Goal: Information Seeking & Learning: Learn about a topic

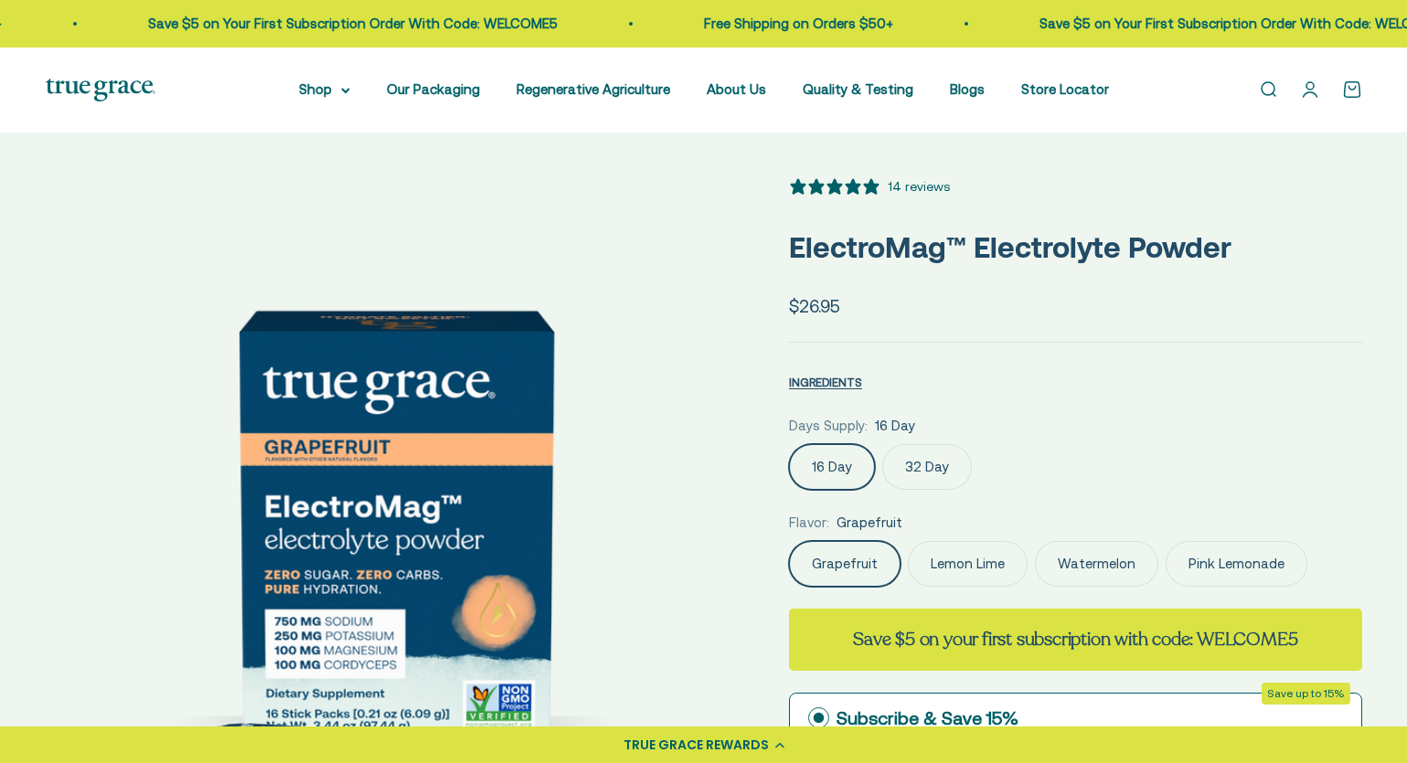
select select "3"
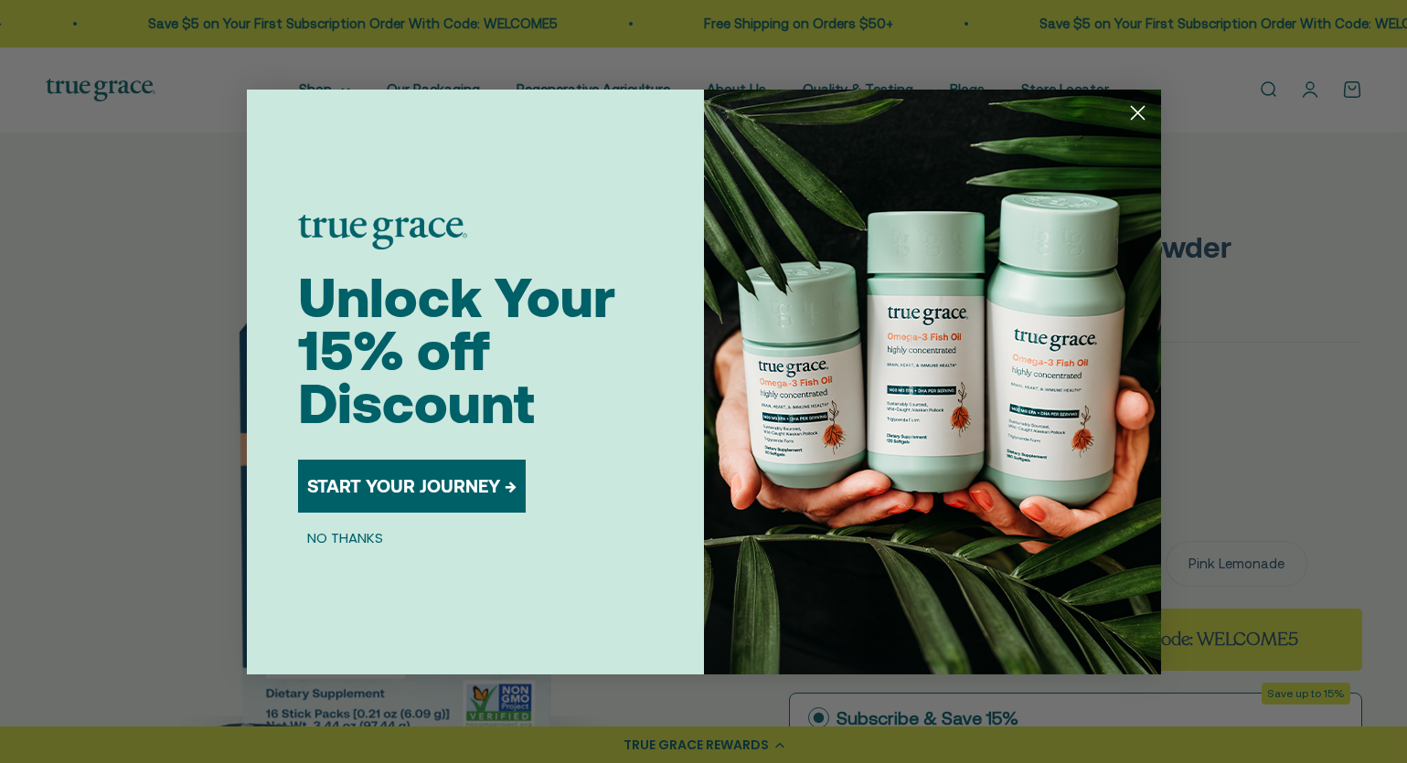
click at [1142, 117] on icon "Close dialog" at bounding box center [1137, 112] width 13 height 13
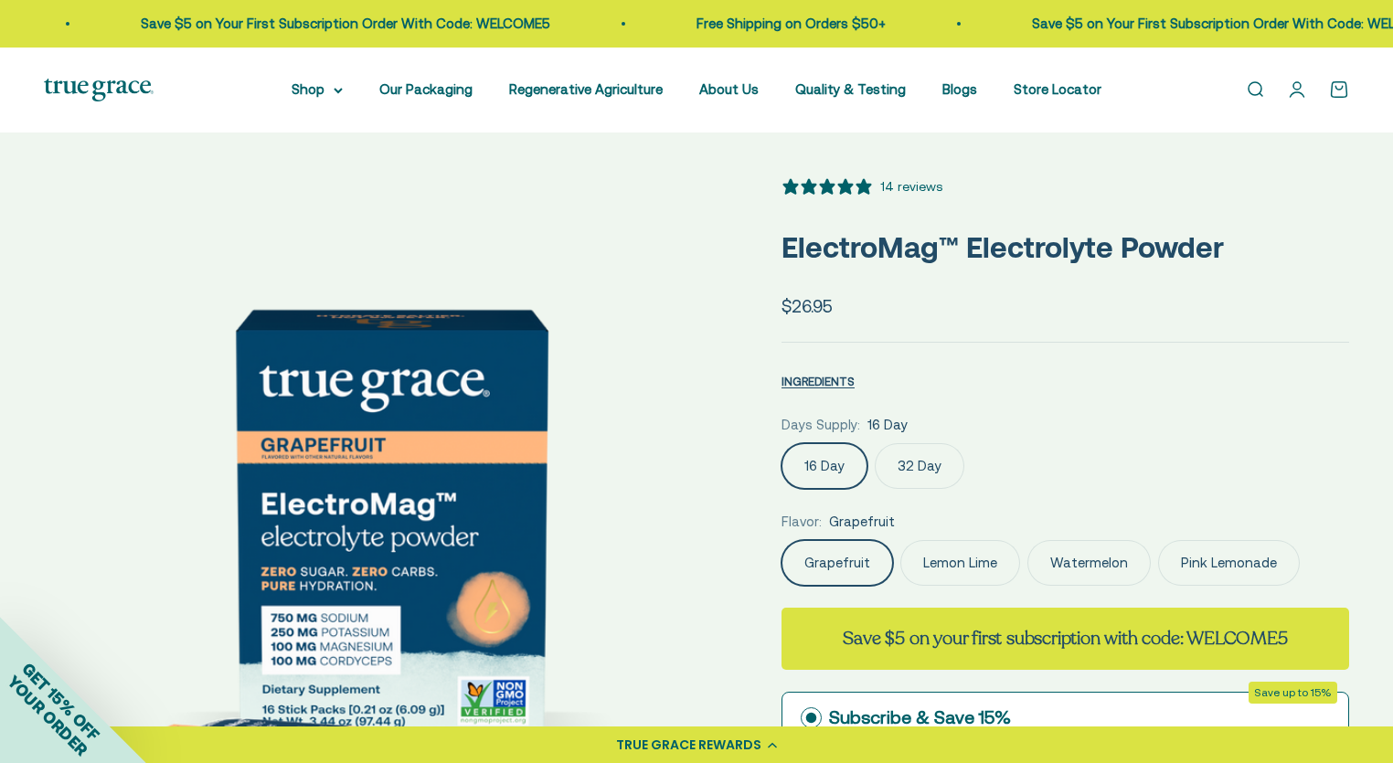
click at [1191, 569] on label "Pink Lemonade" at bounding box center [1229, 563] width 142 height 46
click at [782, 540] on input "Pink Lemonade" at bounding box center [781, 539] width 1 height 1
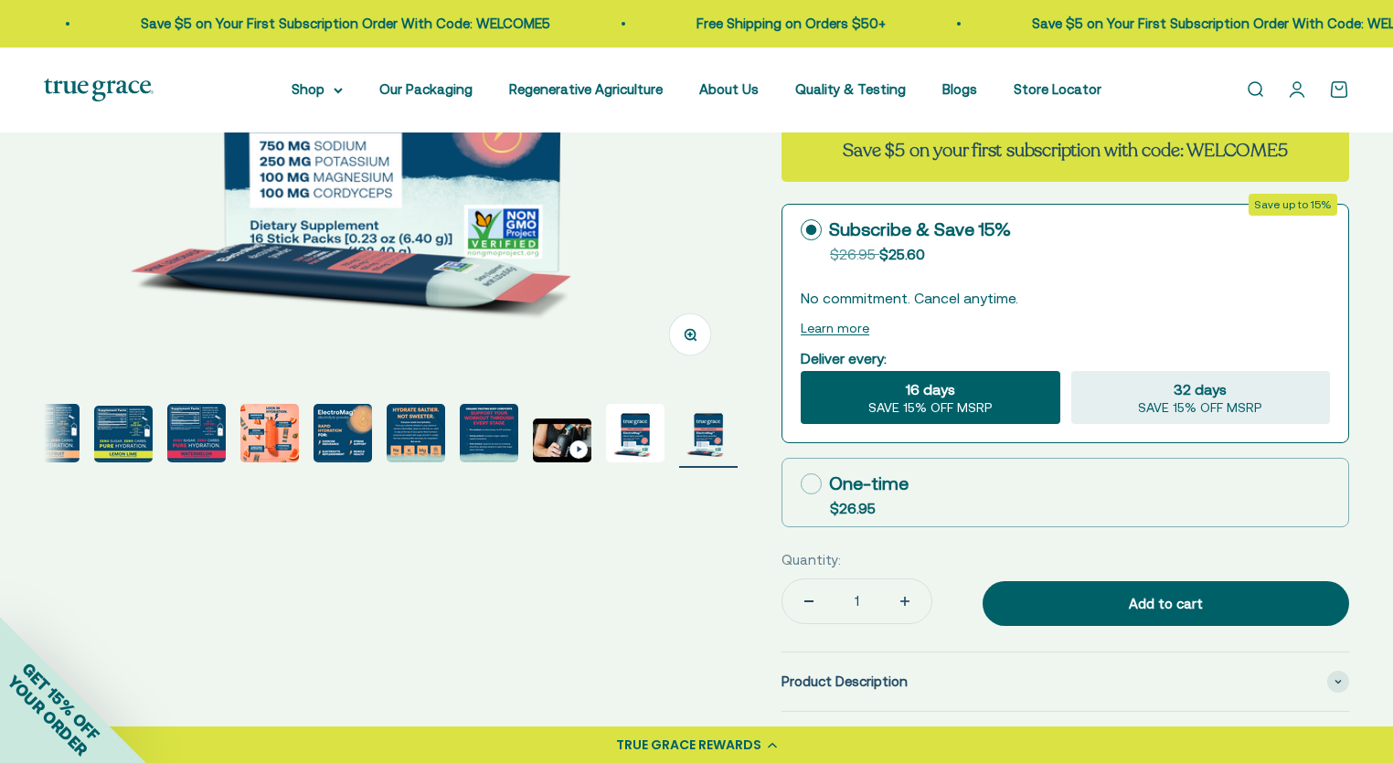
scroll to position [549, 0]
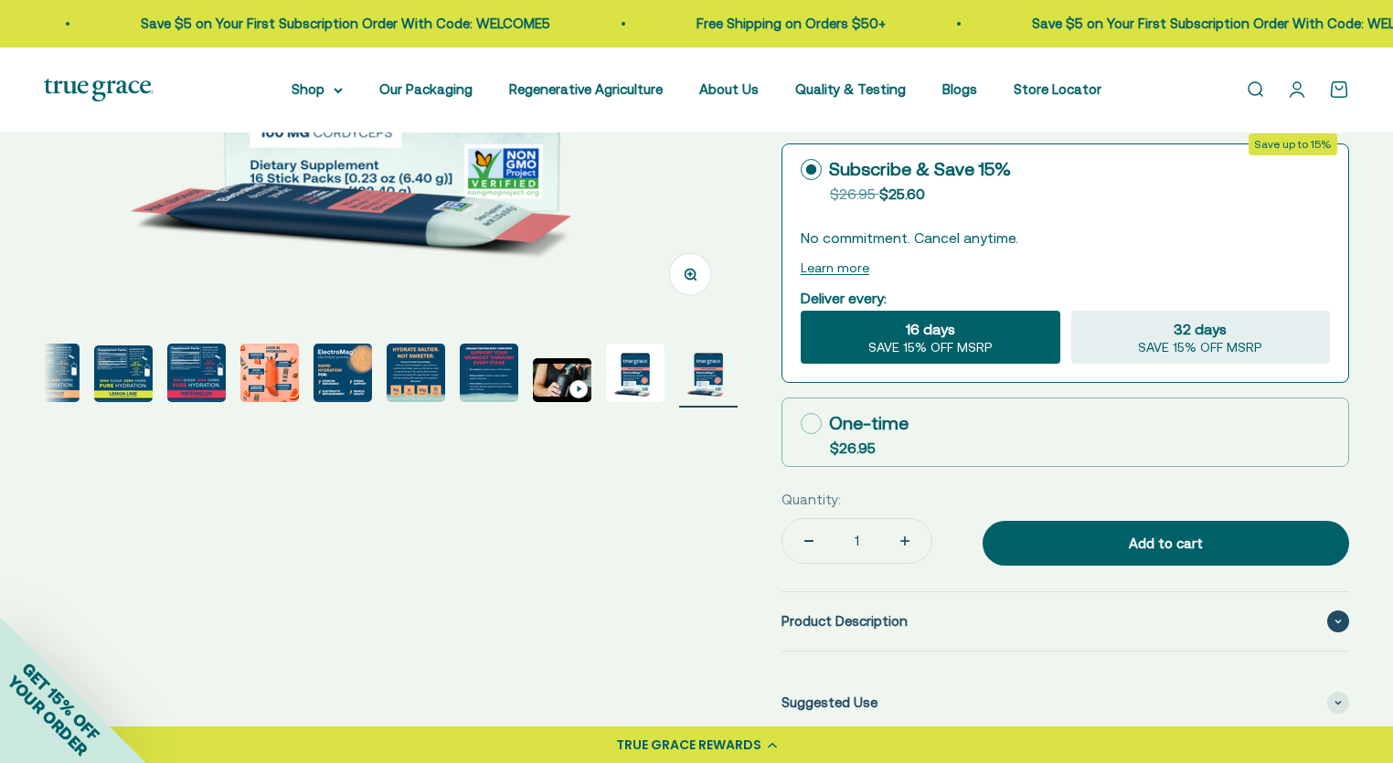
click at [905, 620] on div "Product Description" at bounding box center [1066, 621] width 568 height 59
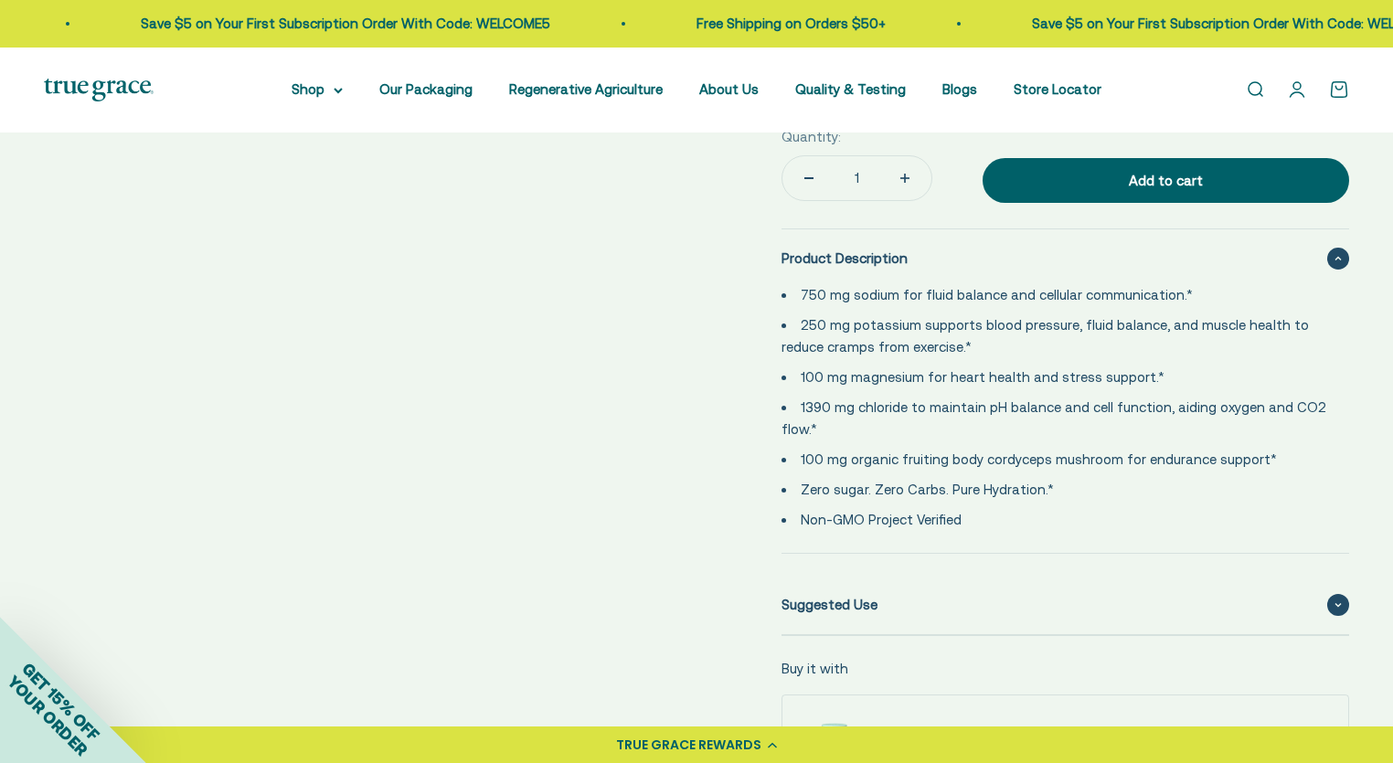
scroll to position [914, 0]
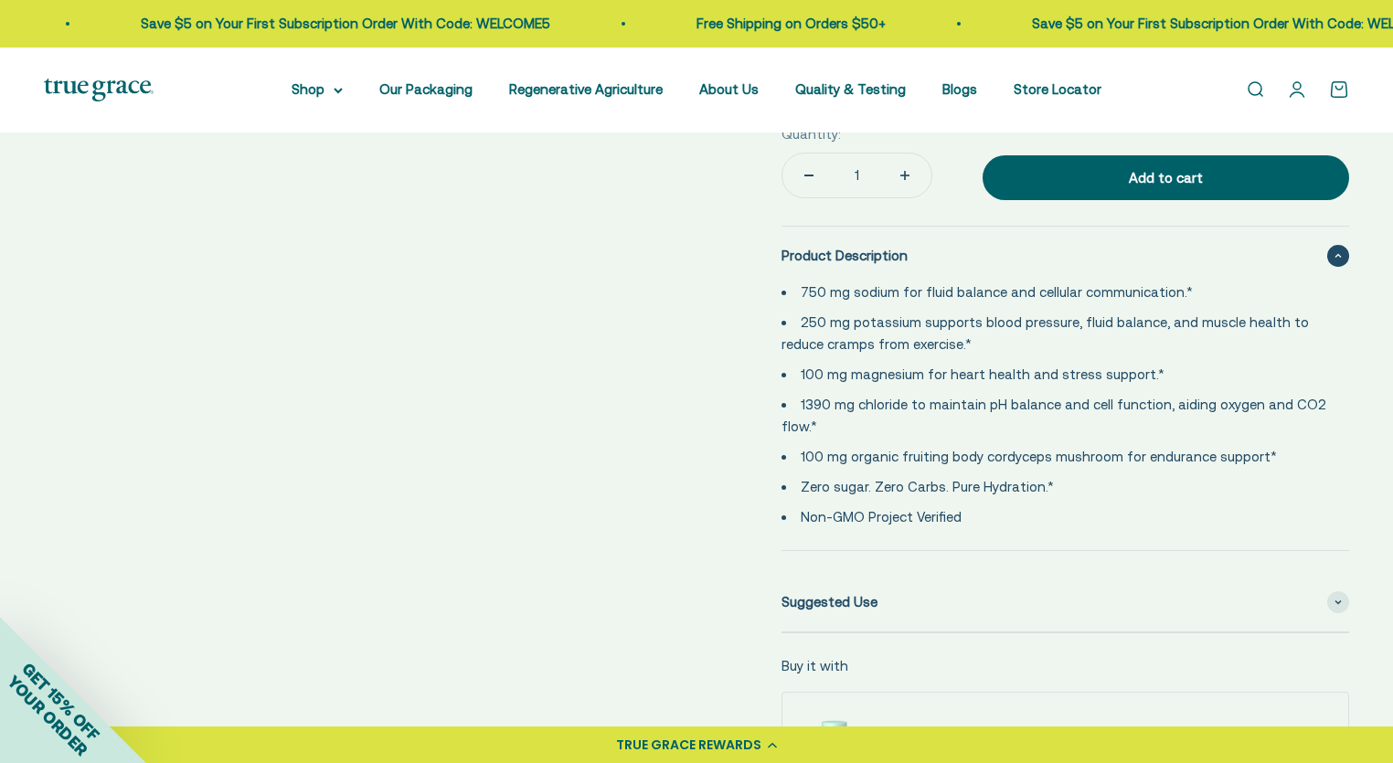
drag, startPoint x: 801, startPoint y: 291, endPoint x: 981, endPoint y: 518, distance: 290.3
click at [981, 518] on ul "750 mg sodium for fluid balance and cellular communication.* 250 mg potassium s…" at bounding box center [1055, 405] width 546 height 247
copy ul "750 mg sodium for fluid balance and cellular communication.* 250 mg potassium s…"
click at [808, 603] on span "Suggested Use" at bounding box center [830, 603] width 96 height 22
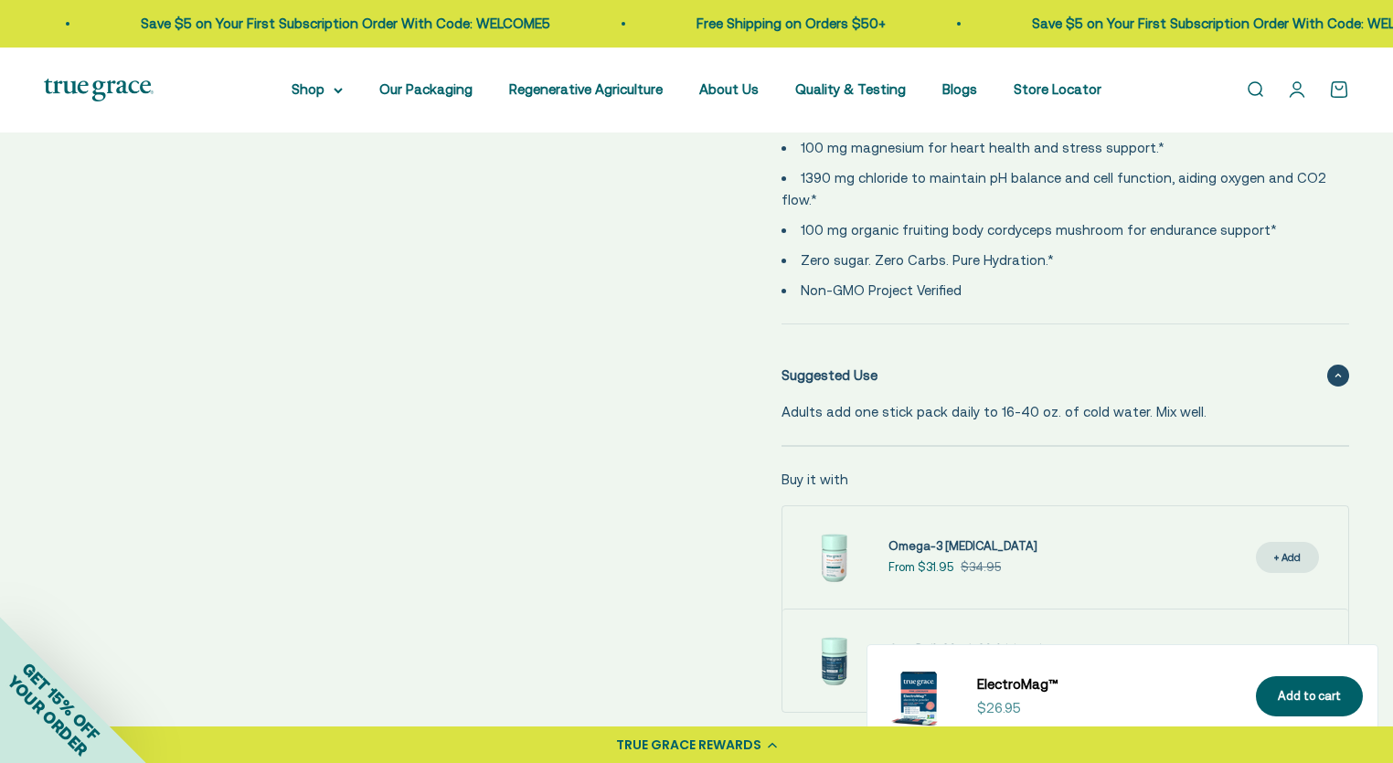
scroll to position [1189, 0]
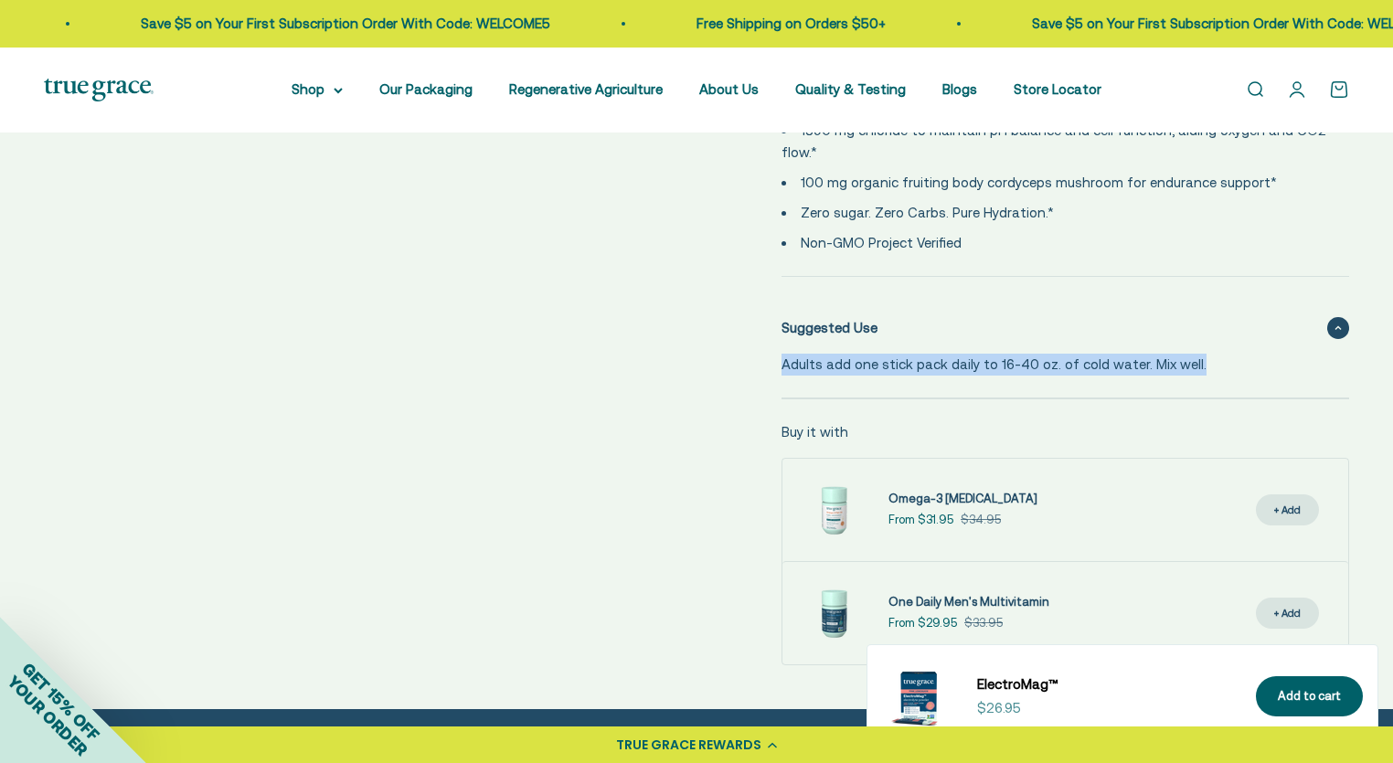
drag, startPoint x: 778, startPoint y: 366, endPoint x: 1222, endPoint y: 383, distance: 444.7
copy p "Adults add one stick pack daily to 16-40 oz. of cold water. Mix well."
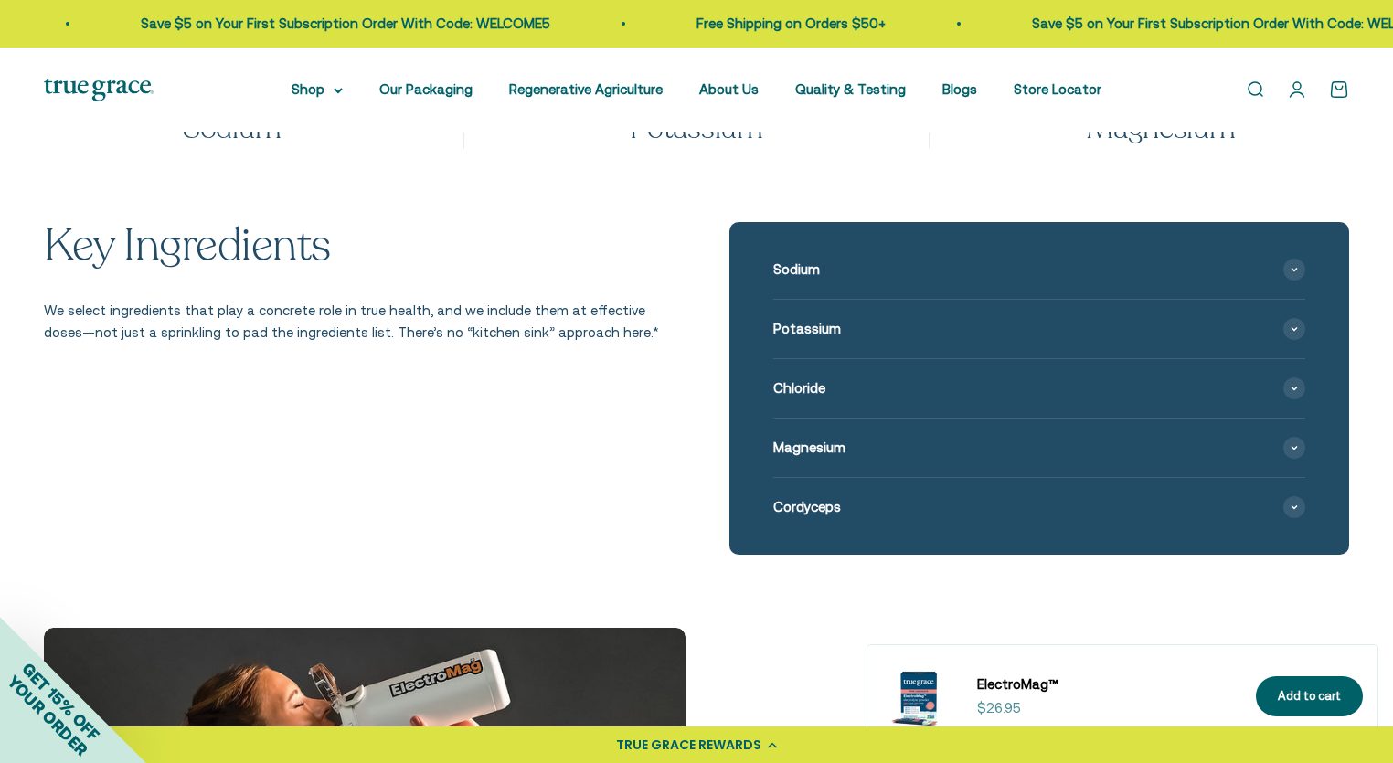
scroll to position [2286, 0]
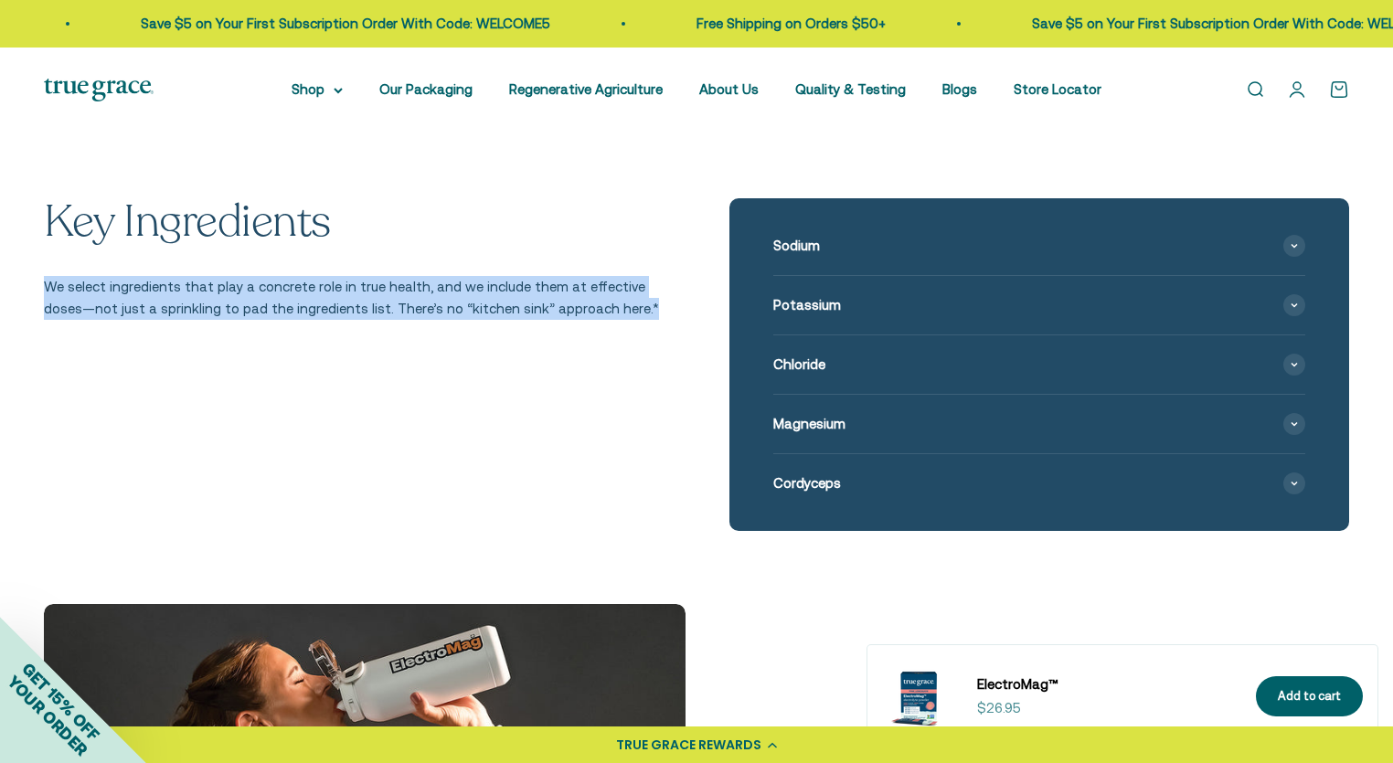
drag, startPoint x: 47, startPoint y: 286, endPoint x: 680, endPoint y: 309, distance: 634.0
click at [680, 309] on div "Key Ingredients We select ingredients that play a concrete role in true health,…" at bounding box center [697, 364] width 1306 height 333
click at [1291, 243] on icon at bounding box center [1294, 245] width 7 height 5
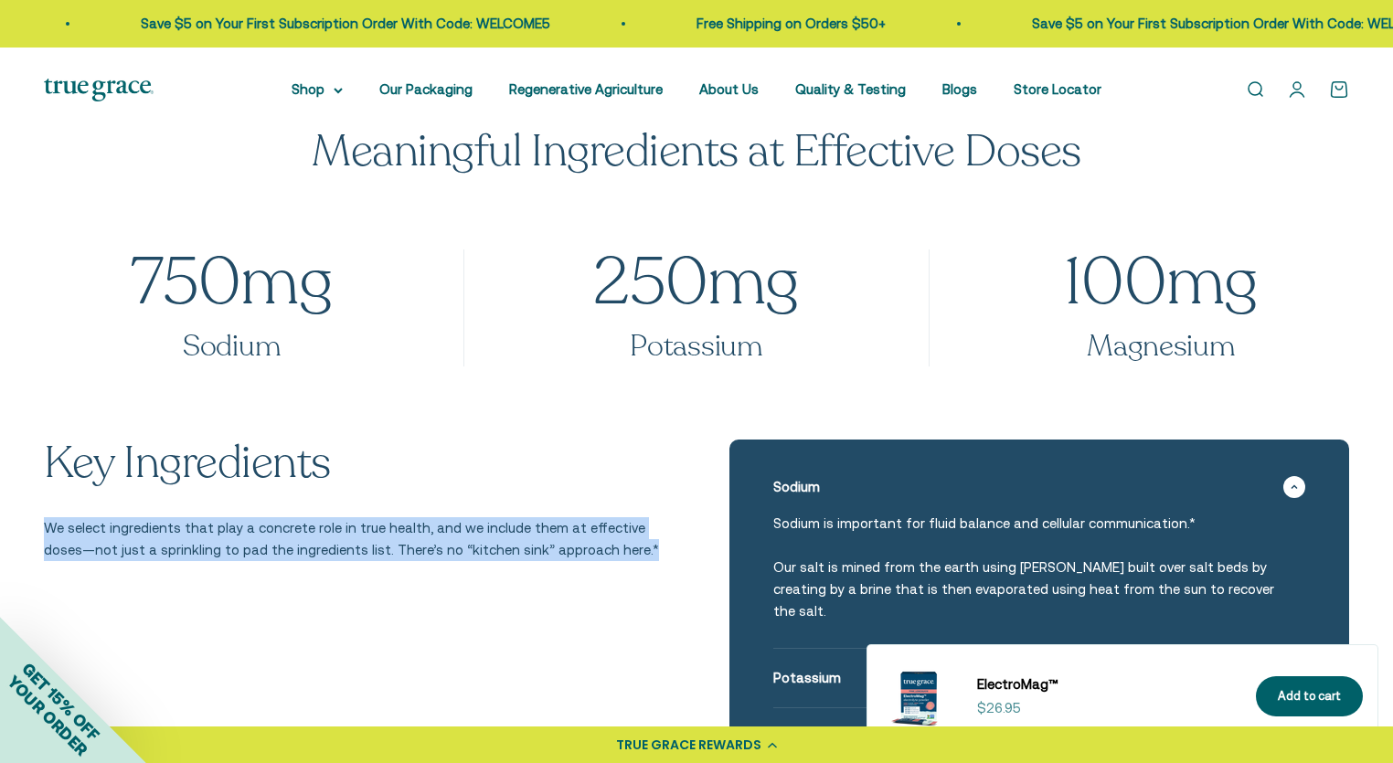
scroll to position [2011, 0]
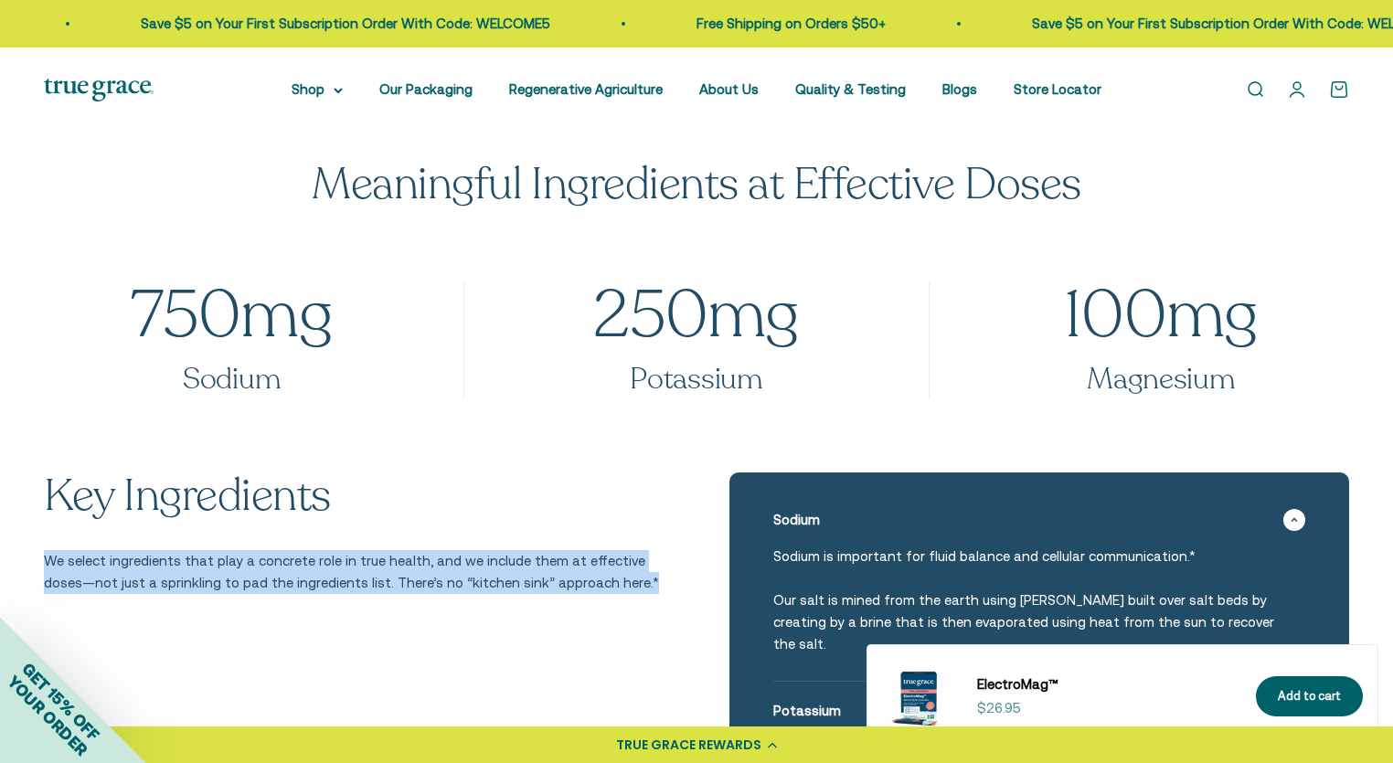
click at [425, 663] on div "Key Ingredients We select ingredients that play a concrete role in true health,…" at bounding box center [354, 705] width 620 height 464
drag, startPoint x: 40, startPoint y: 560, endPoint x: 693, endPoint y: 590, distance: 653.4
click at [693, 590] on div "Key Ingredients We select ingredients that play a concrete role in true health,…" at bounding box center [696, 742] width 1393 height 538
copy p "We select ingredients that play a concrete role in true health, and we include …"
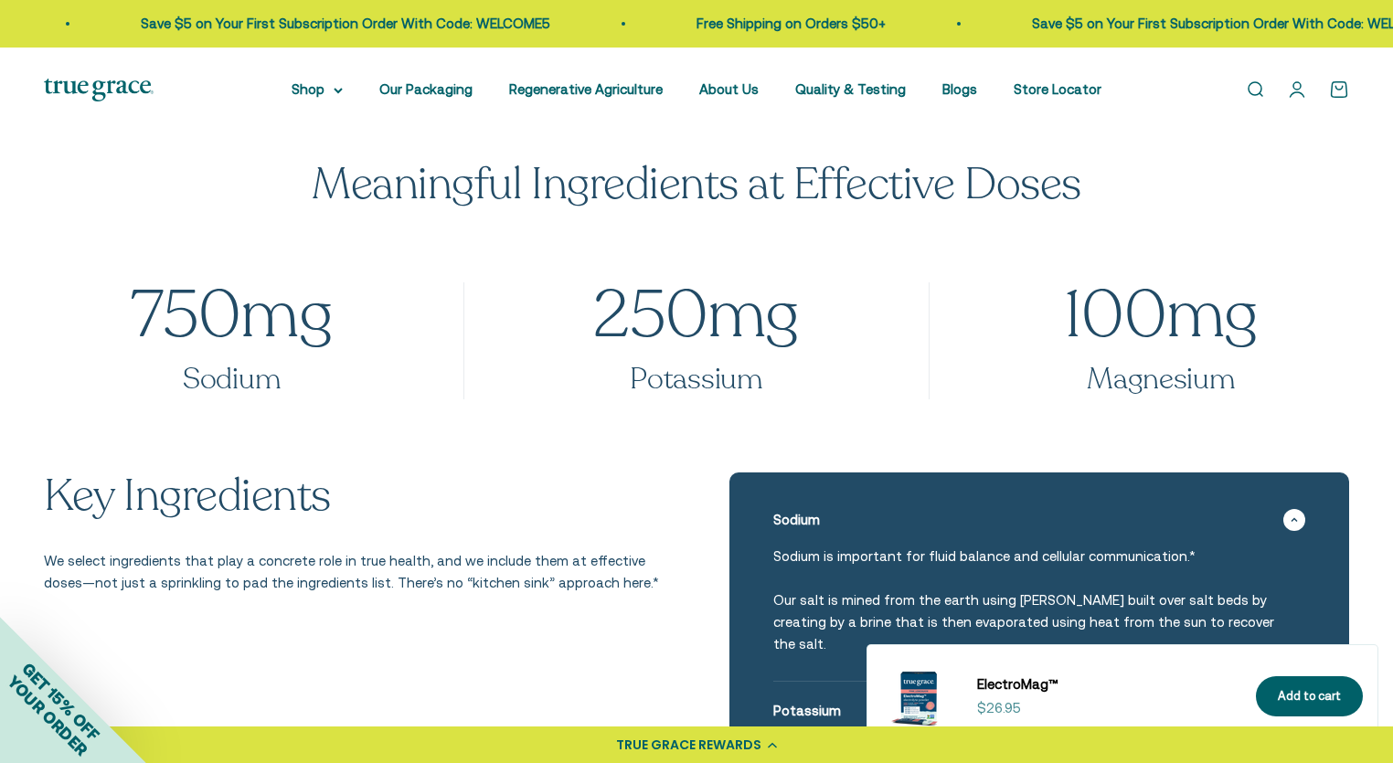
click at [903, 414] on div "750 mg Sodium 250 mg Potassium 100 mg Magnesium" at bounding box center [696, 378] width 1393 height 190
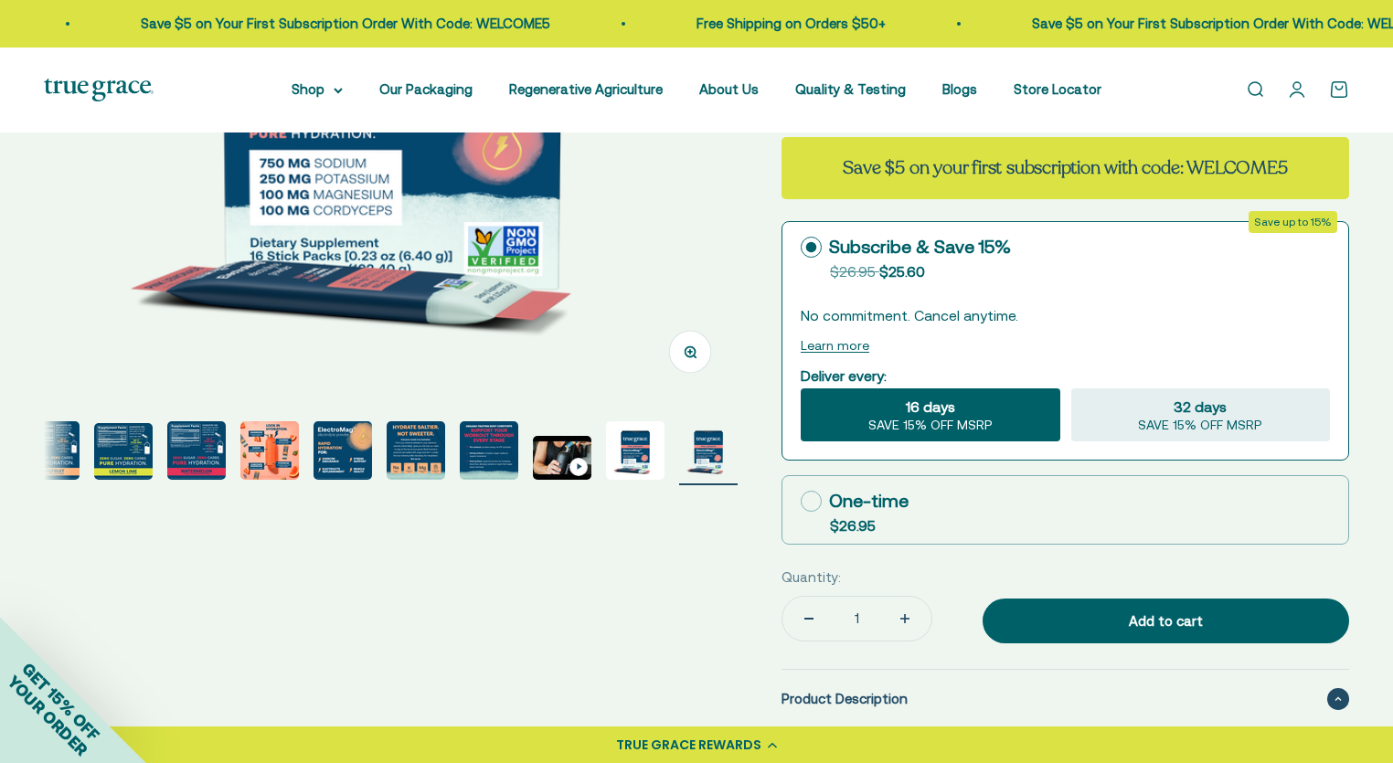
scroll to position [457, 0]
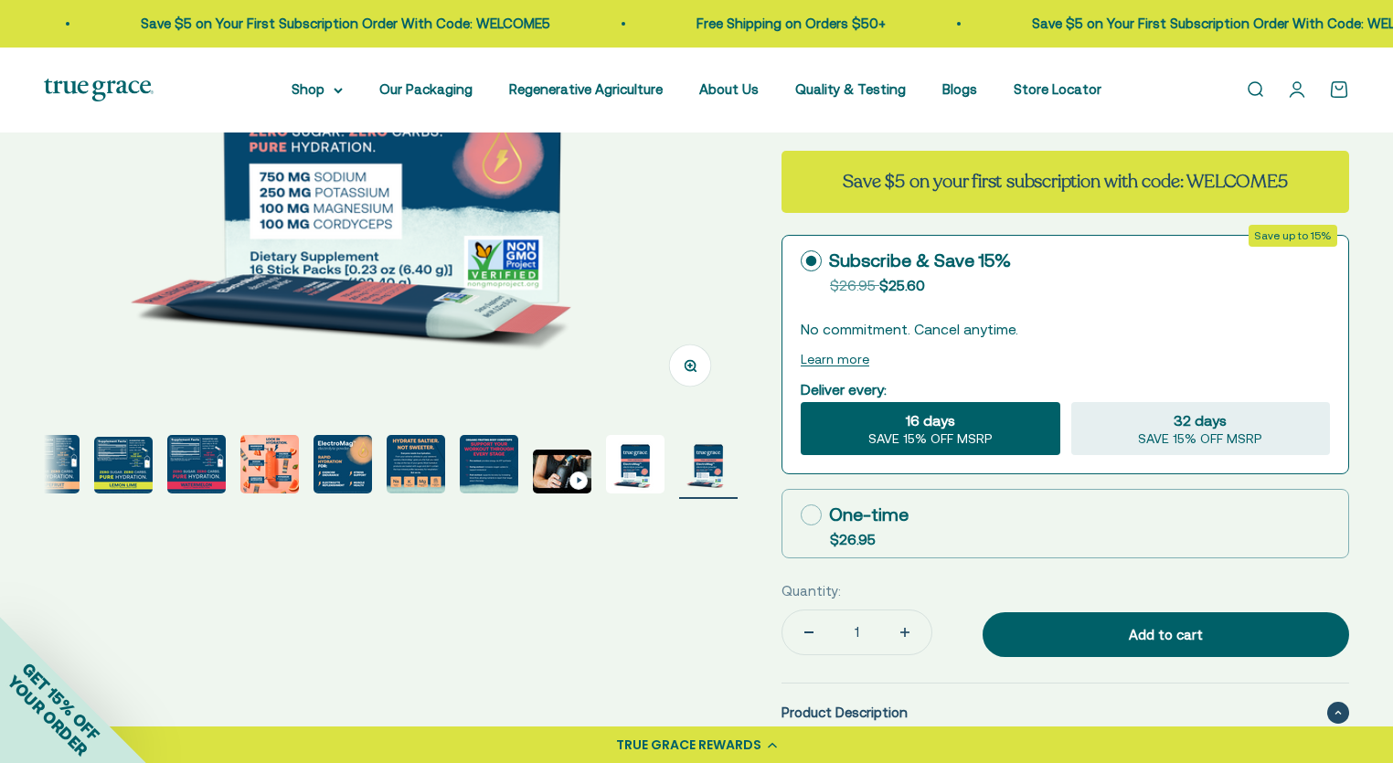
click at [107, 470] on img "Go to item 5" at bounding box center [123, 465] width 59 height 57
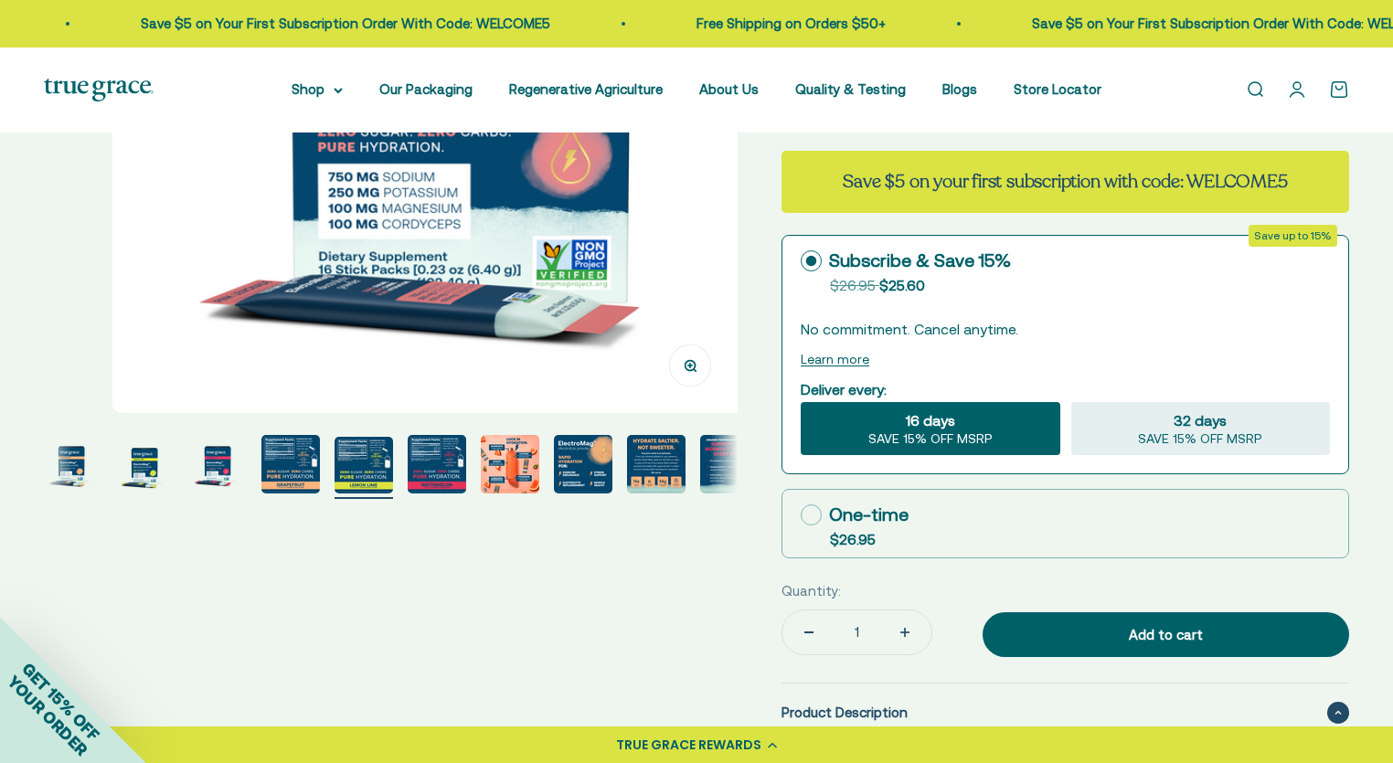
scroll to position [0, 0]
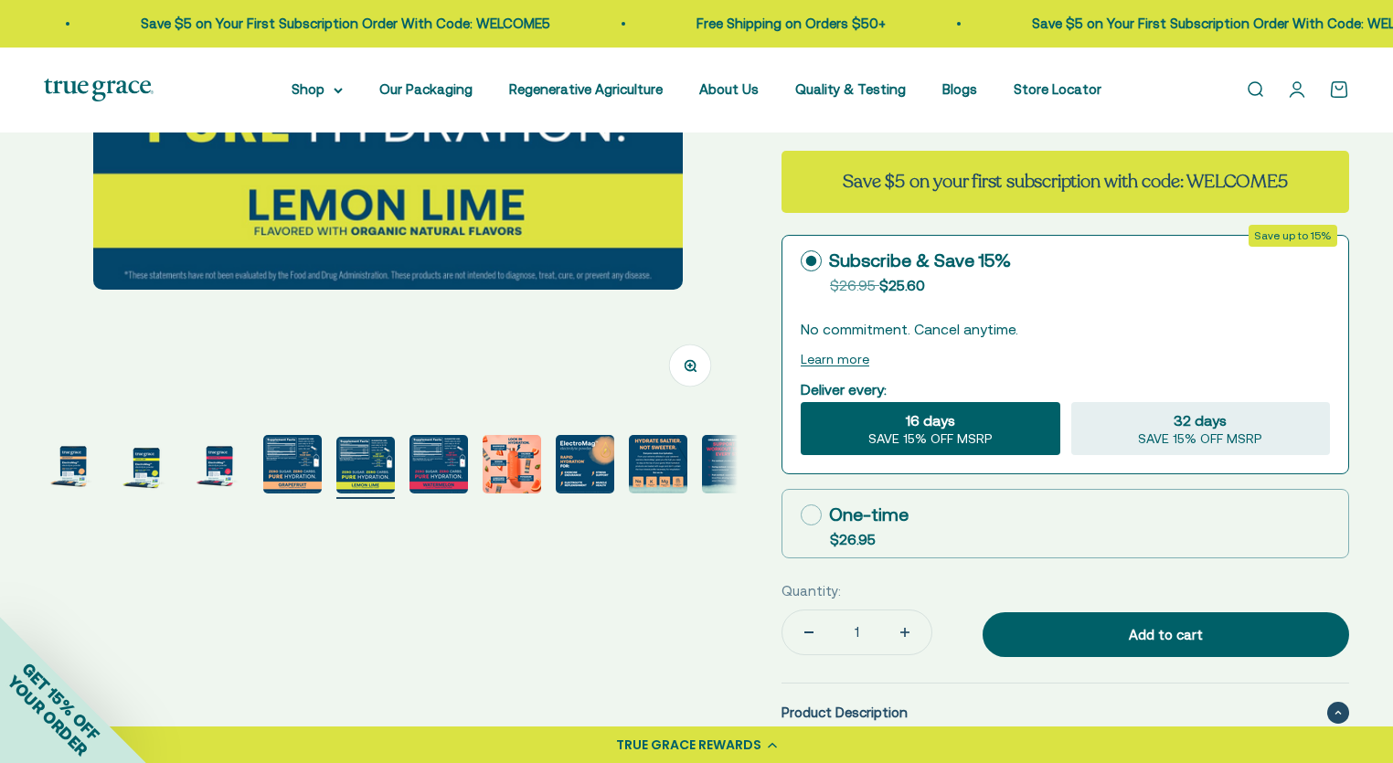
click at [287, 474] on div "Zoom Go to item 1 Go to item 2 Go to item 3 Go to item 4 Go to item 5 Go to ite…" at bounding box center [697, 558] width 1306 height 1679
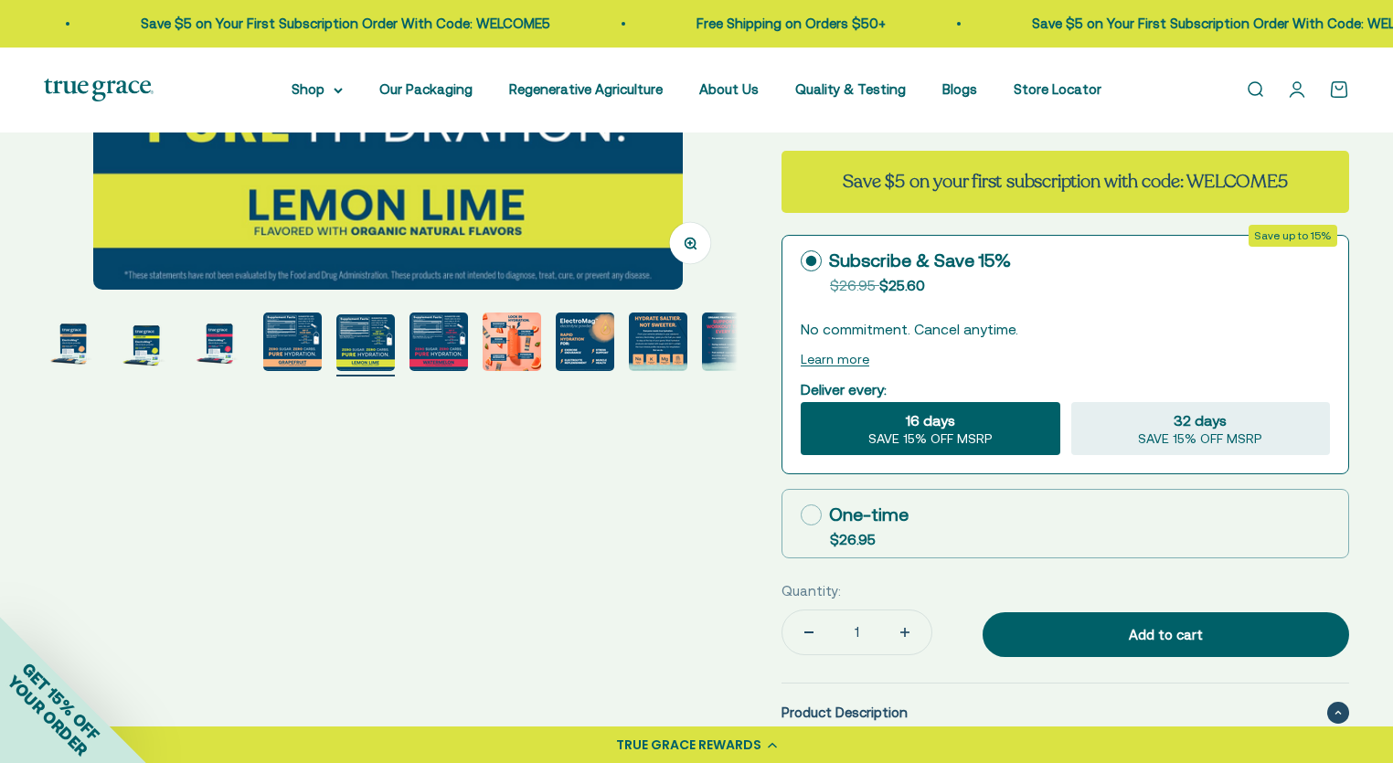
scroll to position [0, 2863]
click at [442, 356] on img "Go to item 6" at bounding box center [439, 342] width 59 height 59
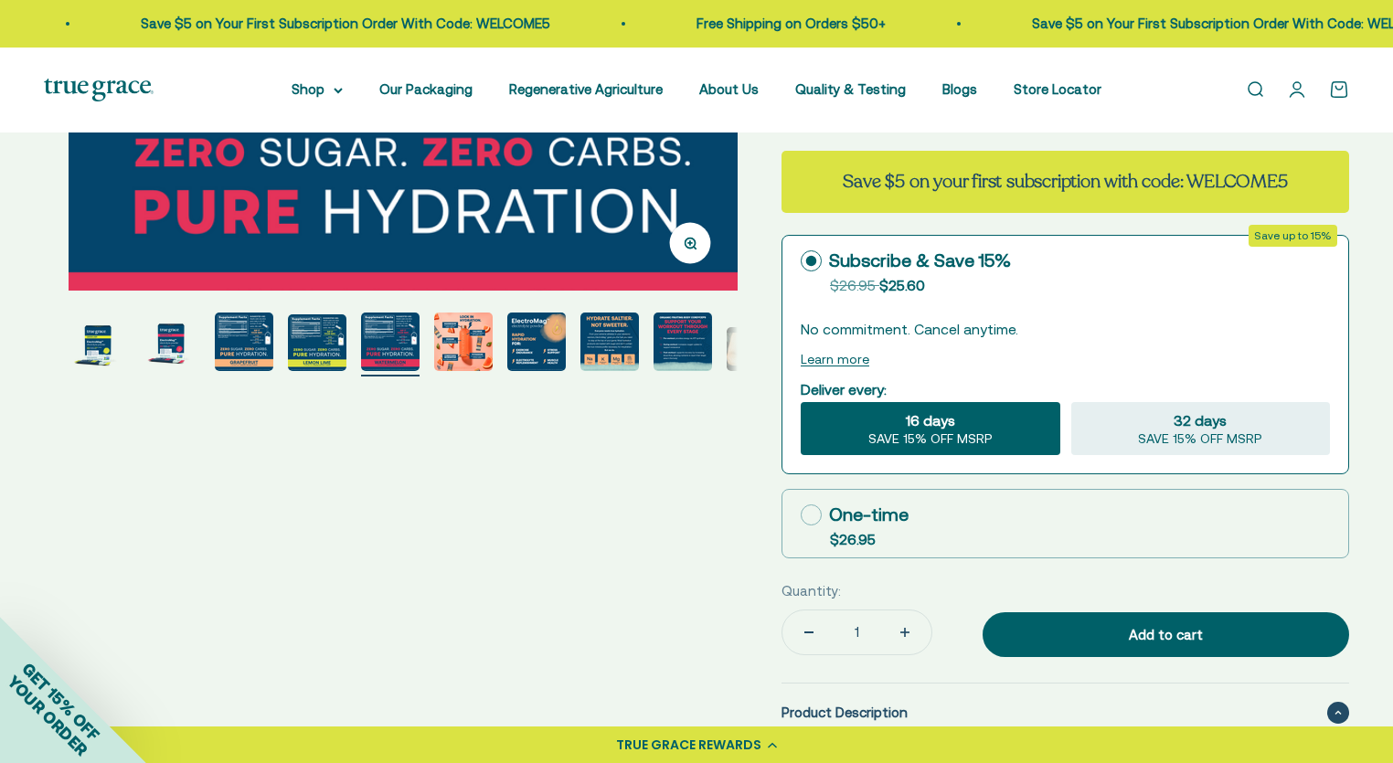
scroll to position [0, 3579]
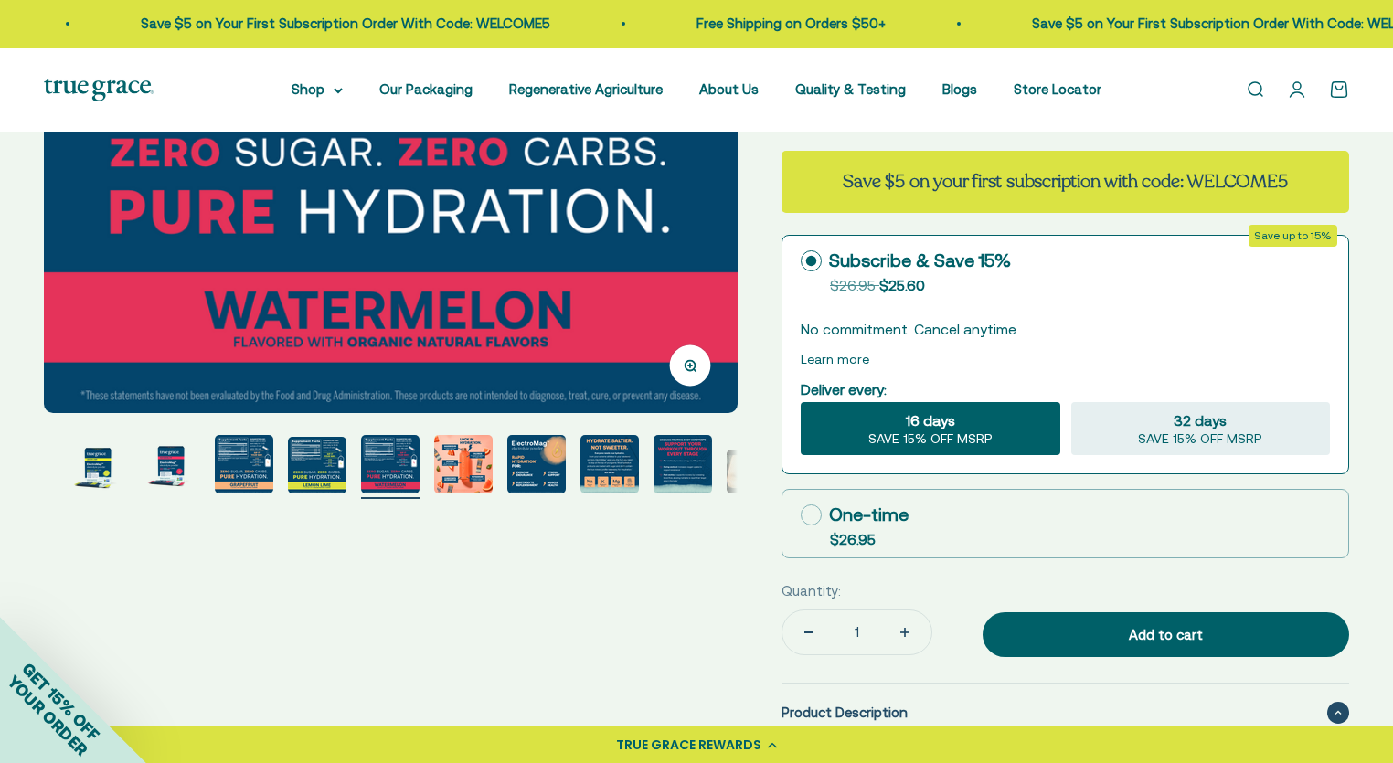
click at [315, 474] on img "Go to item 5" at bounding box center [317, 465] width 59 height 57
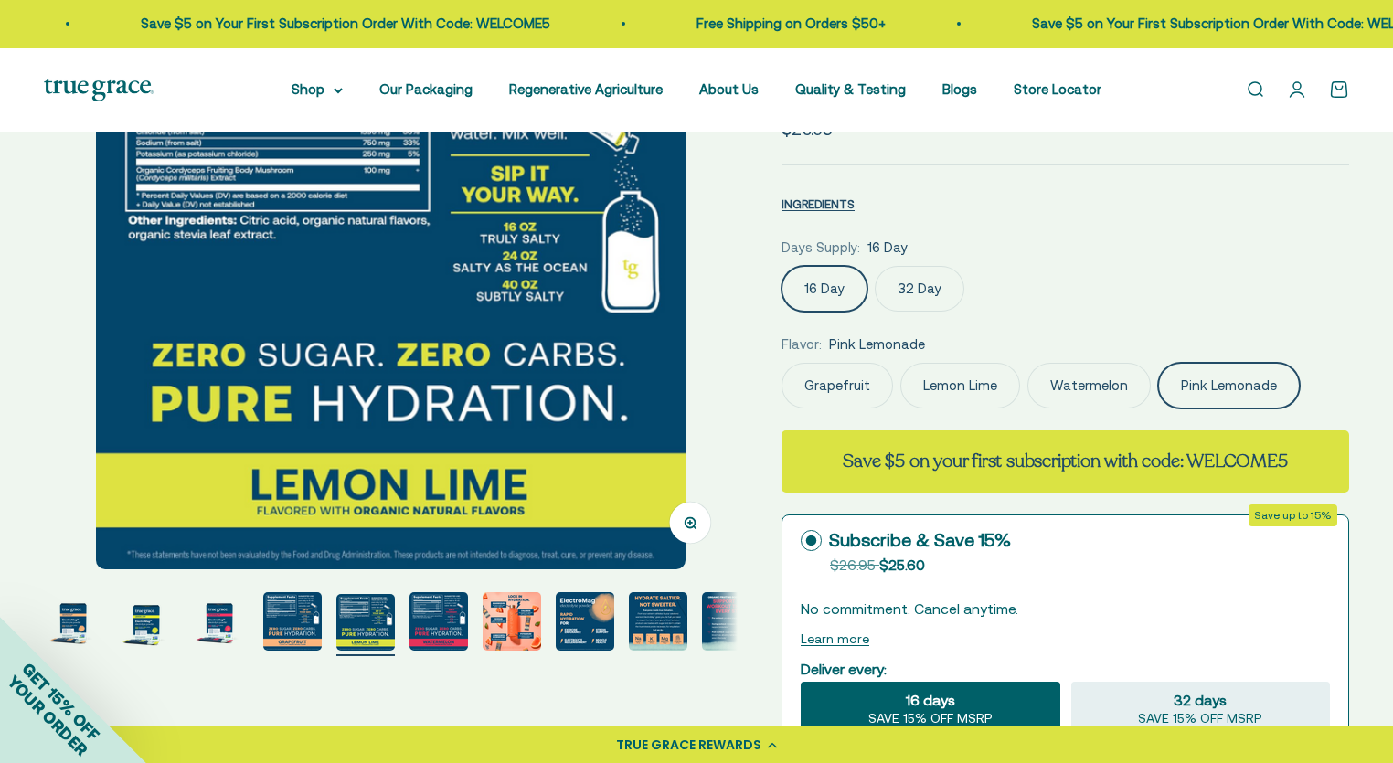
scroll to position [183, 0]
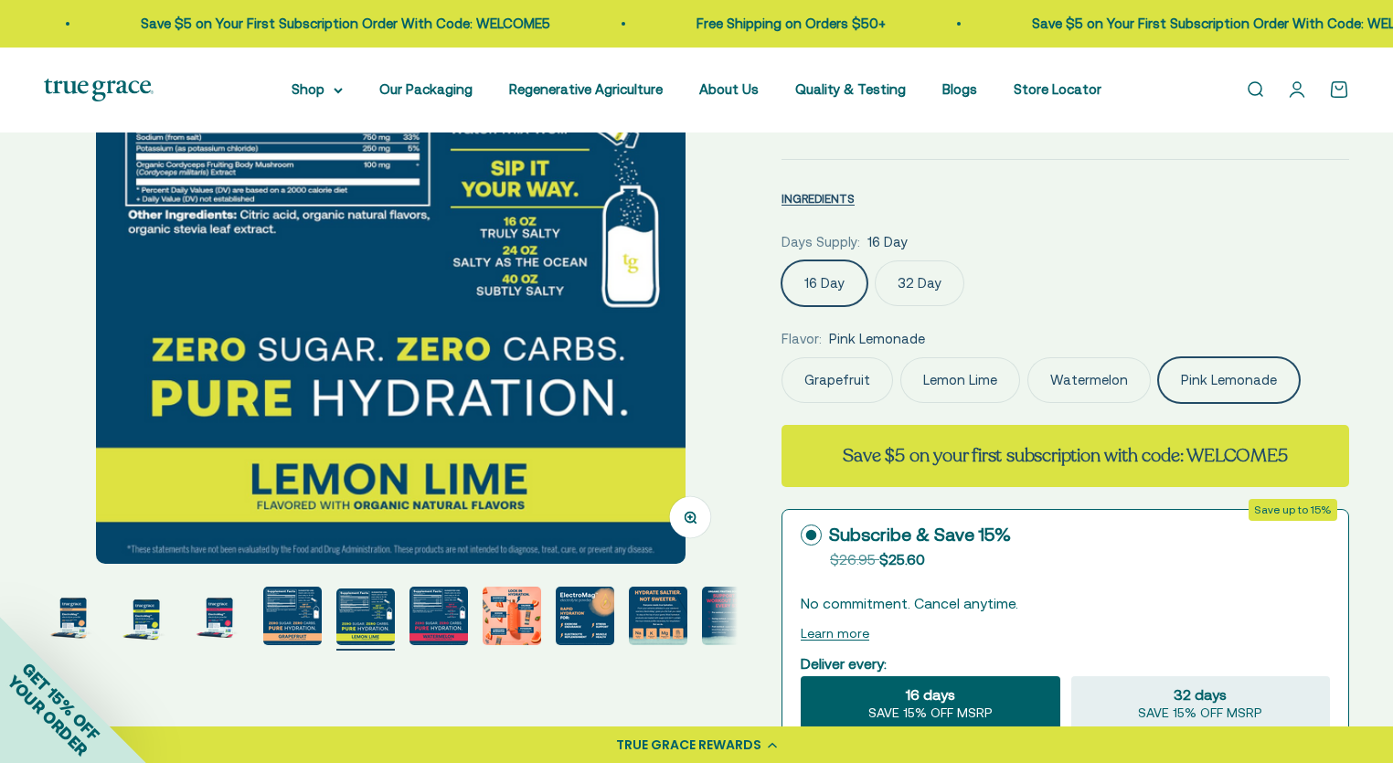
click at [1202, 384] on label "Pink Lemonade" at bounding box center [1229, 380] width 142 height 46
click at [782, 357] on input "Pink Lemonade" at bounding box center [781, 357] width 1 height 1
click at [1215, 379] on label "Pink Lemonade" at bounding box center [1229, 380] width 142 height 46
click at [782, 357] on input "Pink Lemonade" at bounding box center [781, 357] width 1 height 1
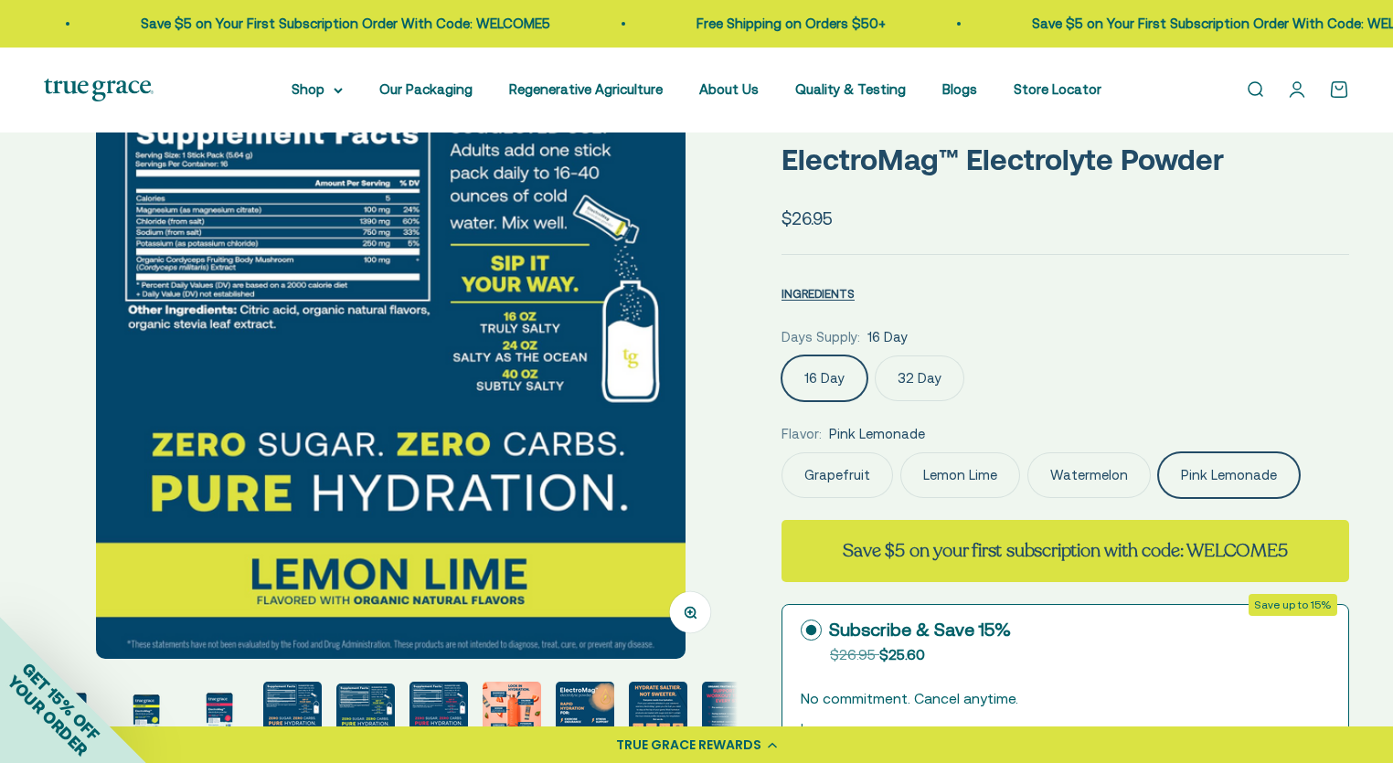
scroll to position [0, 0]
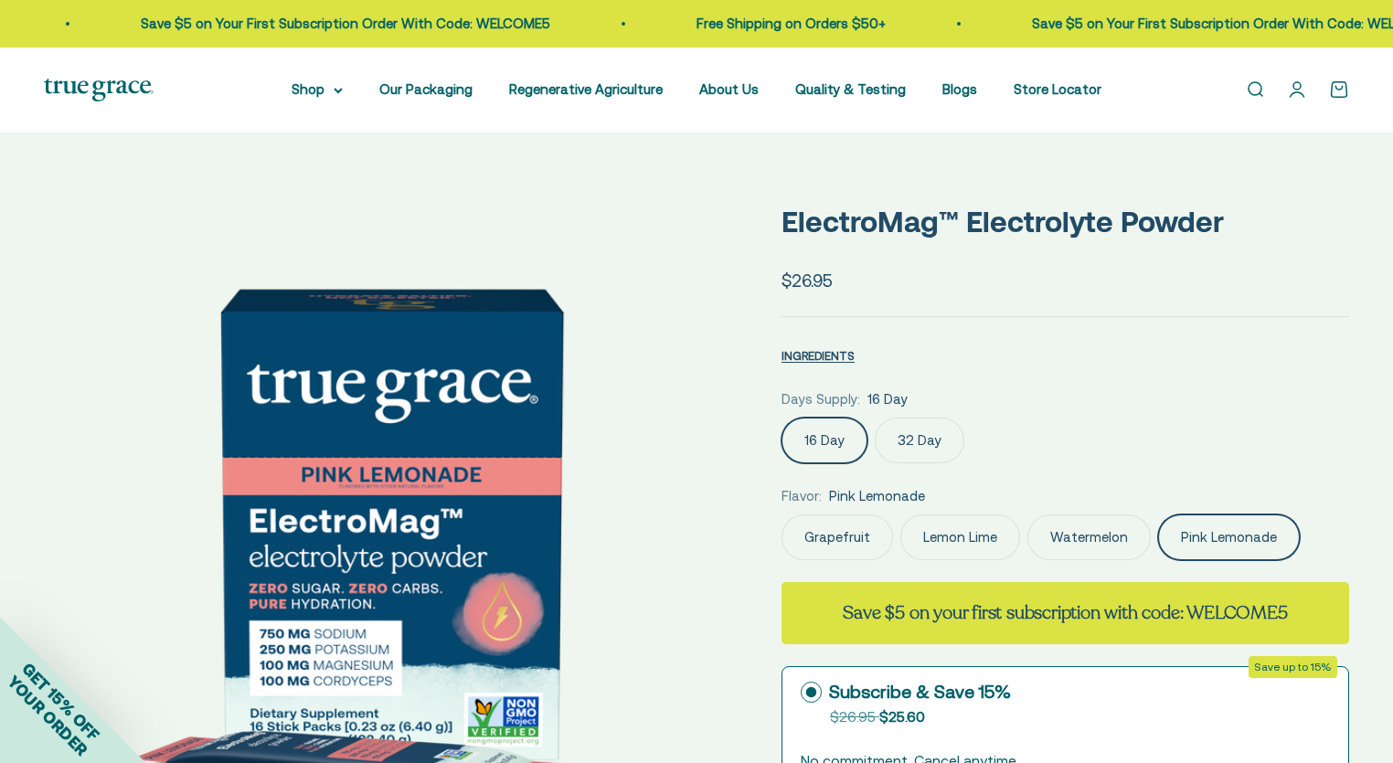
select select "3"
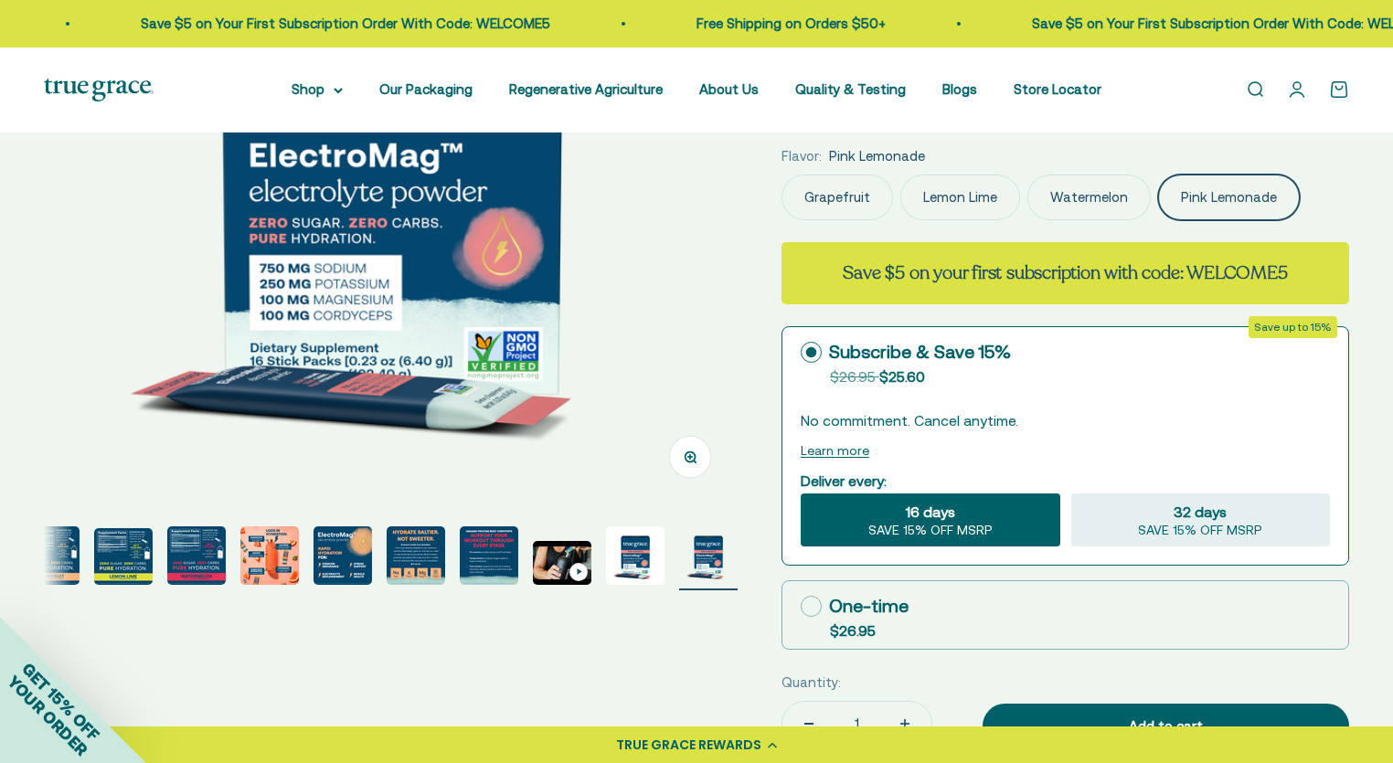
scroll to position [0, 242]
click at [709, 568] on img "Go to item 13" at bounding box center [708, 556] width 59 height 59
click at [631, 559] on img "Go to item 12" at bounding box center [635, 556] width 59 height 59
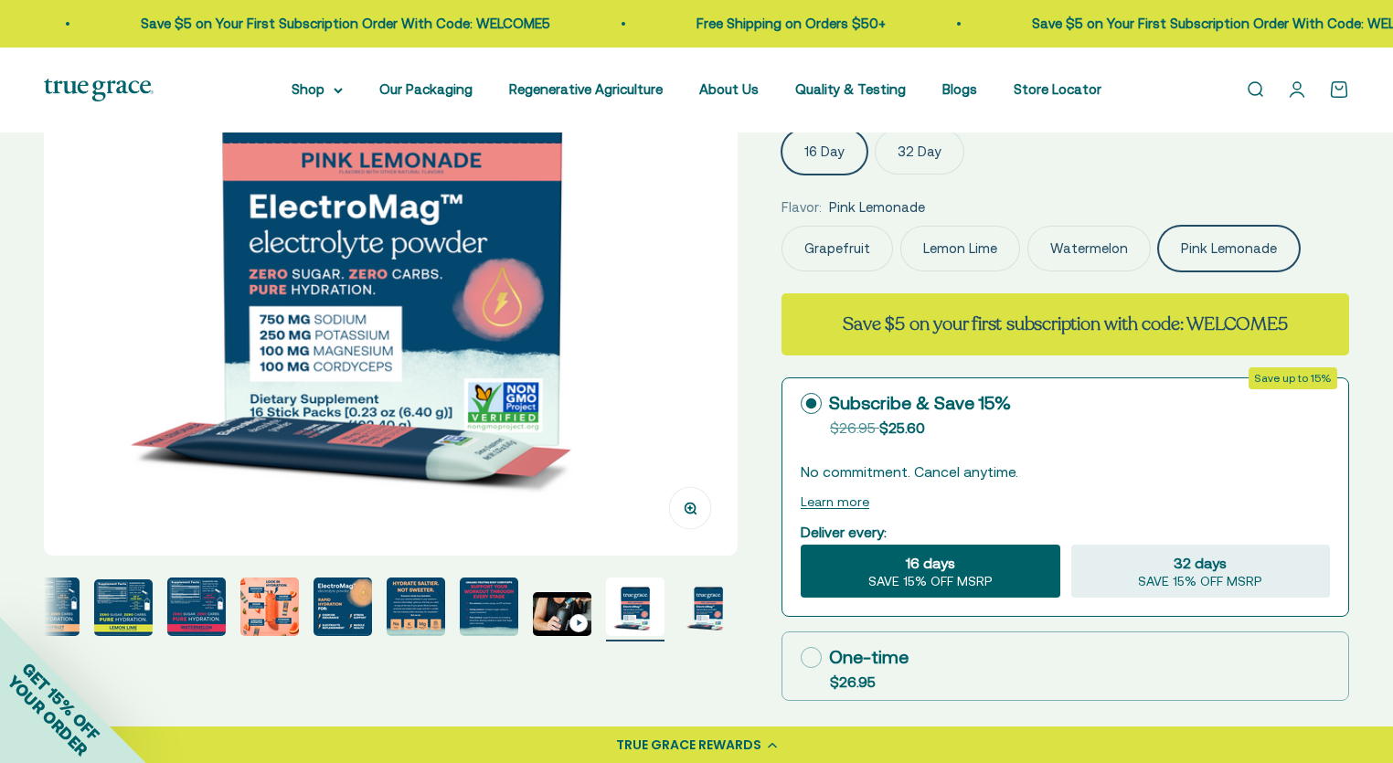
scroll to position [366, 0]
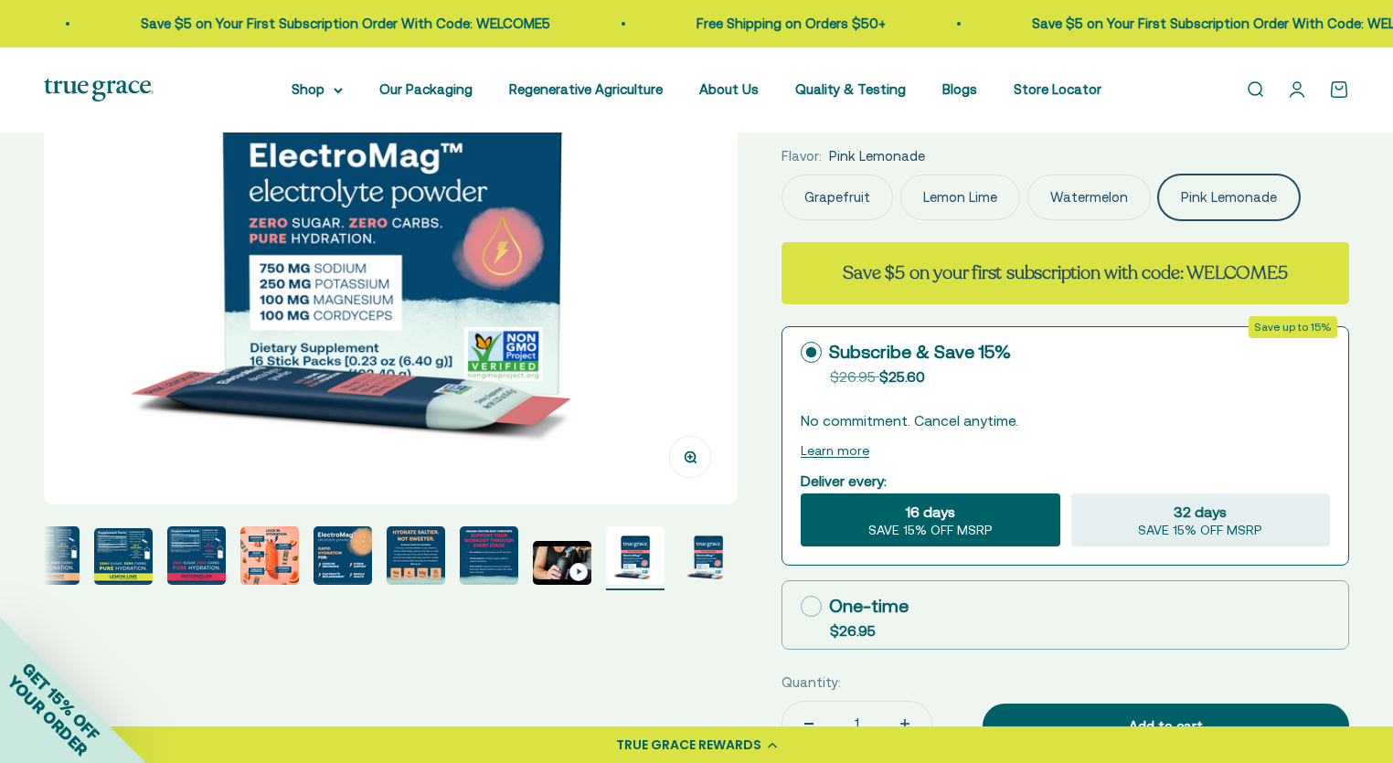
click at [488, 570] on img "Go to item 10" at bounding box center [489, 556] width 59 height 59
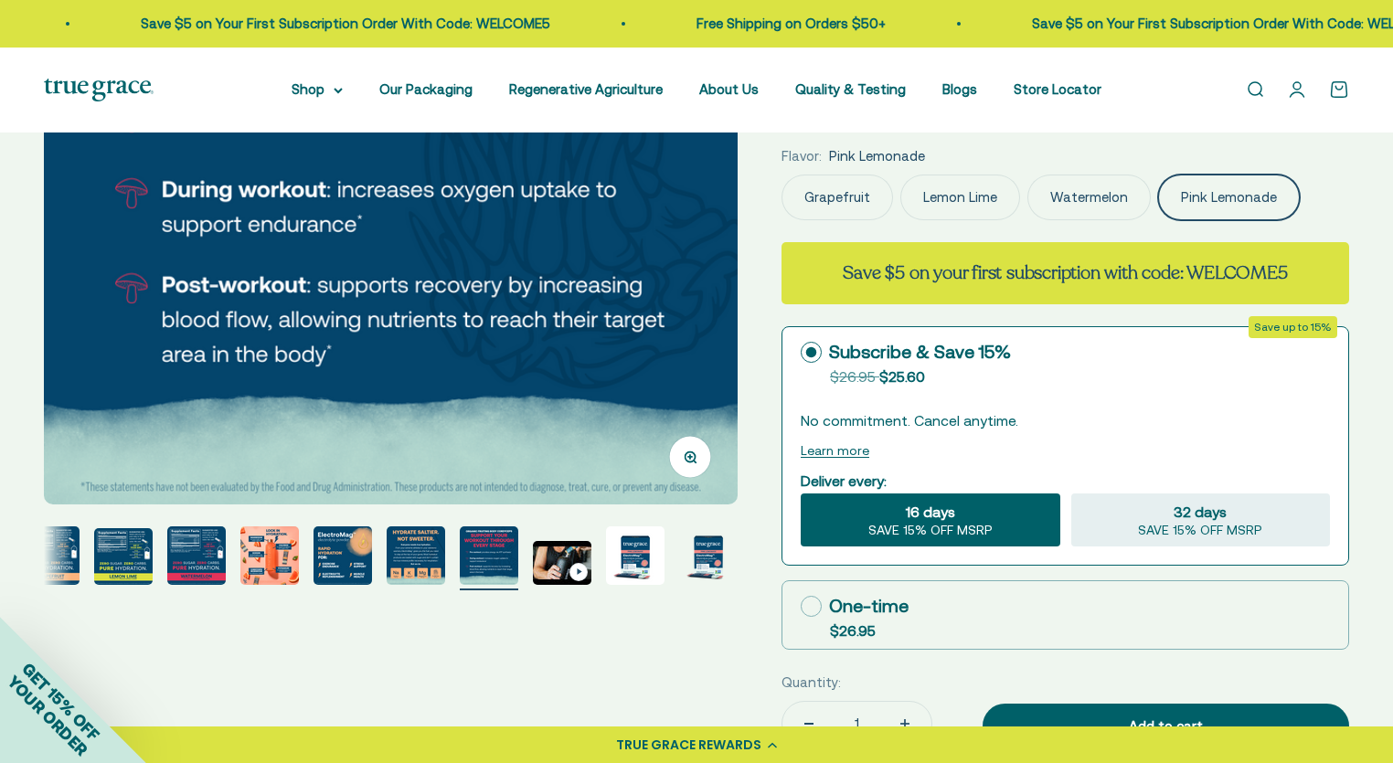
click at [416, 571] on img "Go to item 9" at bounding box center [416, 556] width 59 height 59
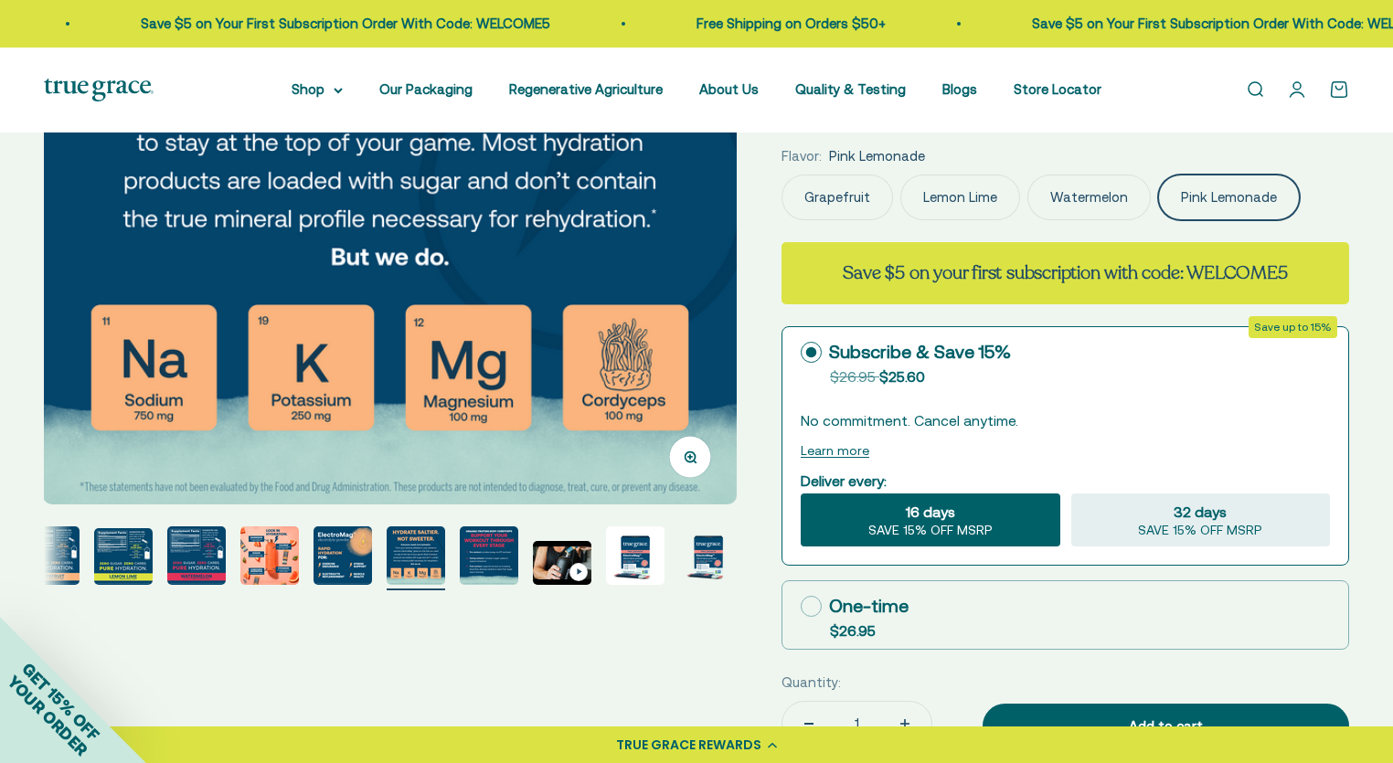
scroll to position [0, 5727]
click at [345, 558] on img "Go to item 8" at bounding box center [343, 556] width 59 height 59
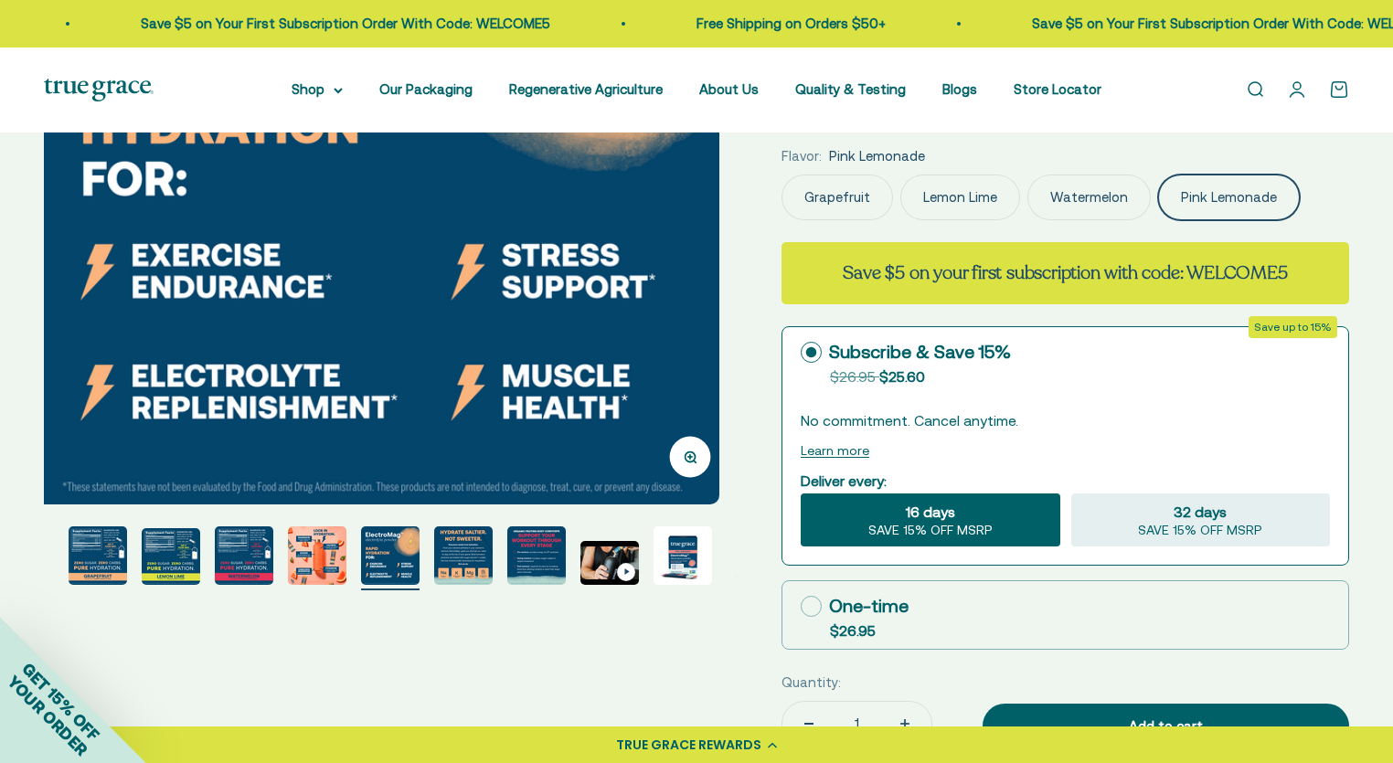
scroll to position [0, 5011]
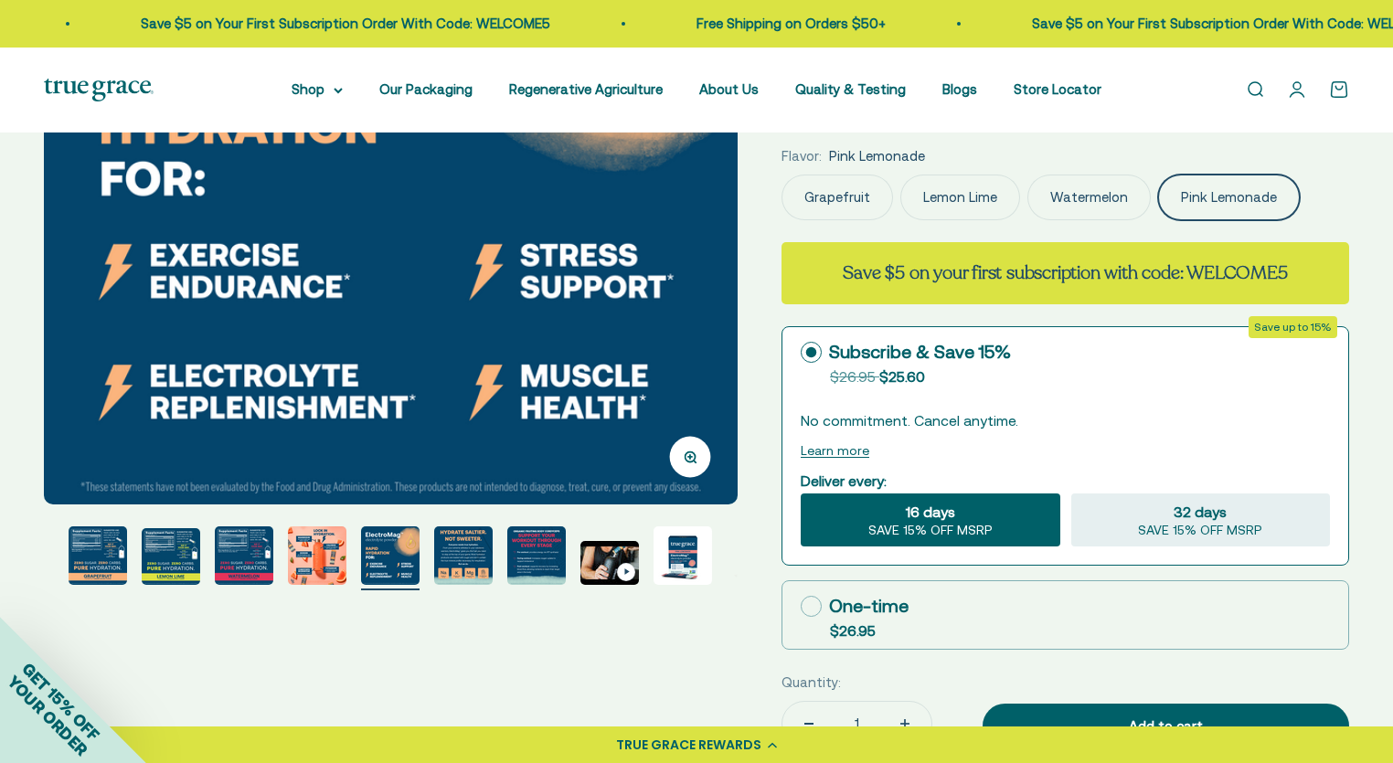
click at [297, 554] on img "Go to item 7" at bounding box center [317, 556] width 59 height 59
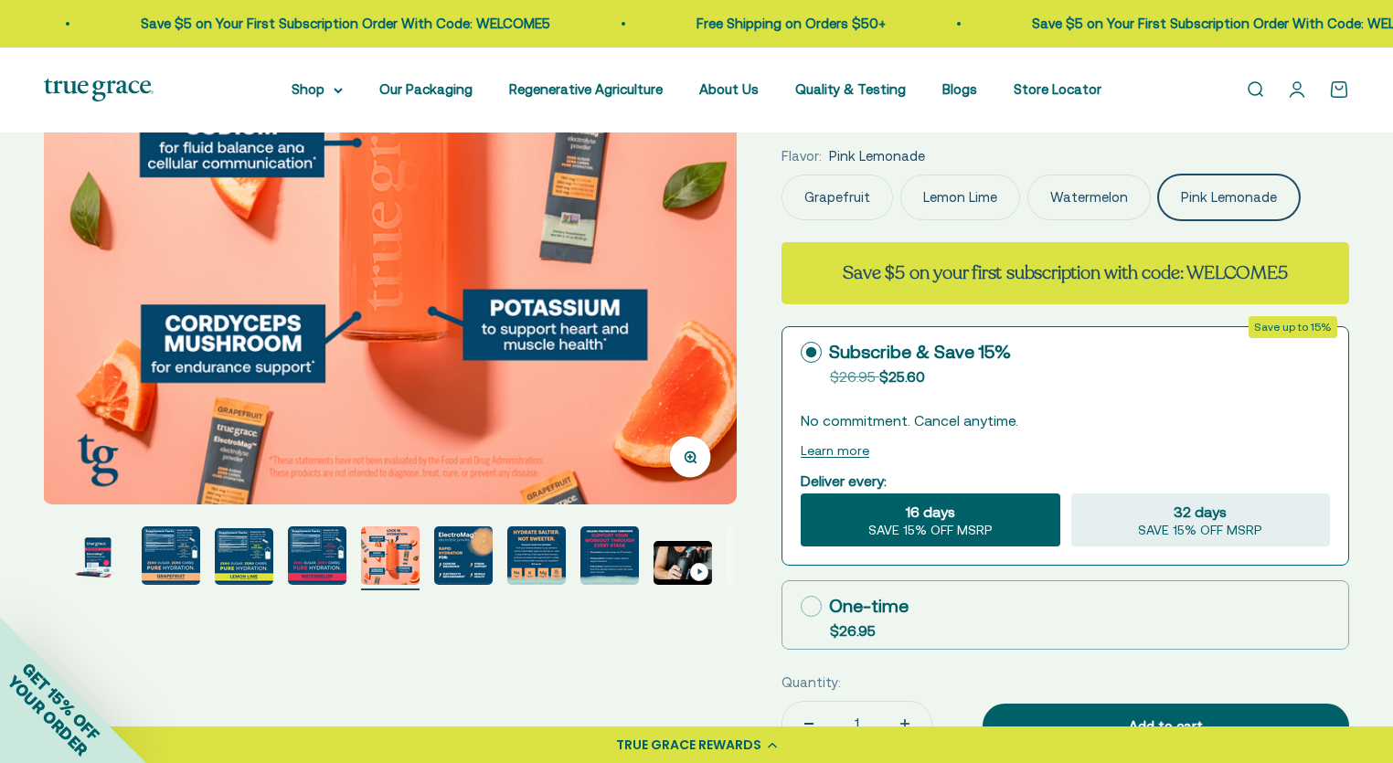
scroll to position [0, 4295]
click at [298, 554] on img "Go to item 6" at bounding box center [317, 556] width 59 height 59
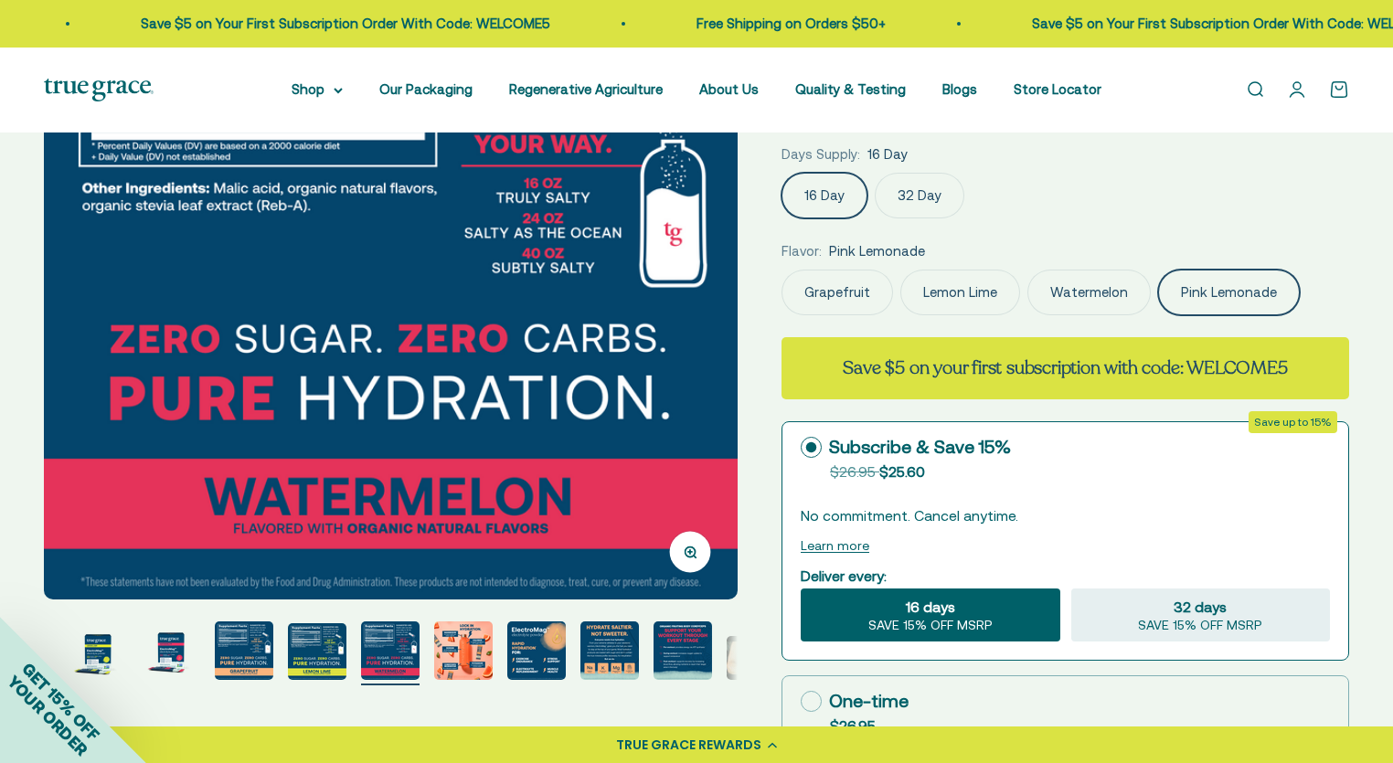
scroll to position [274, 0]
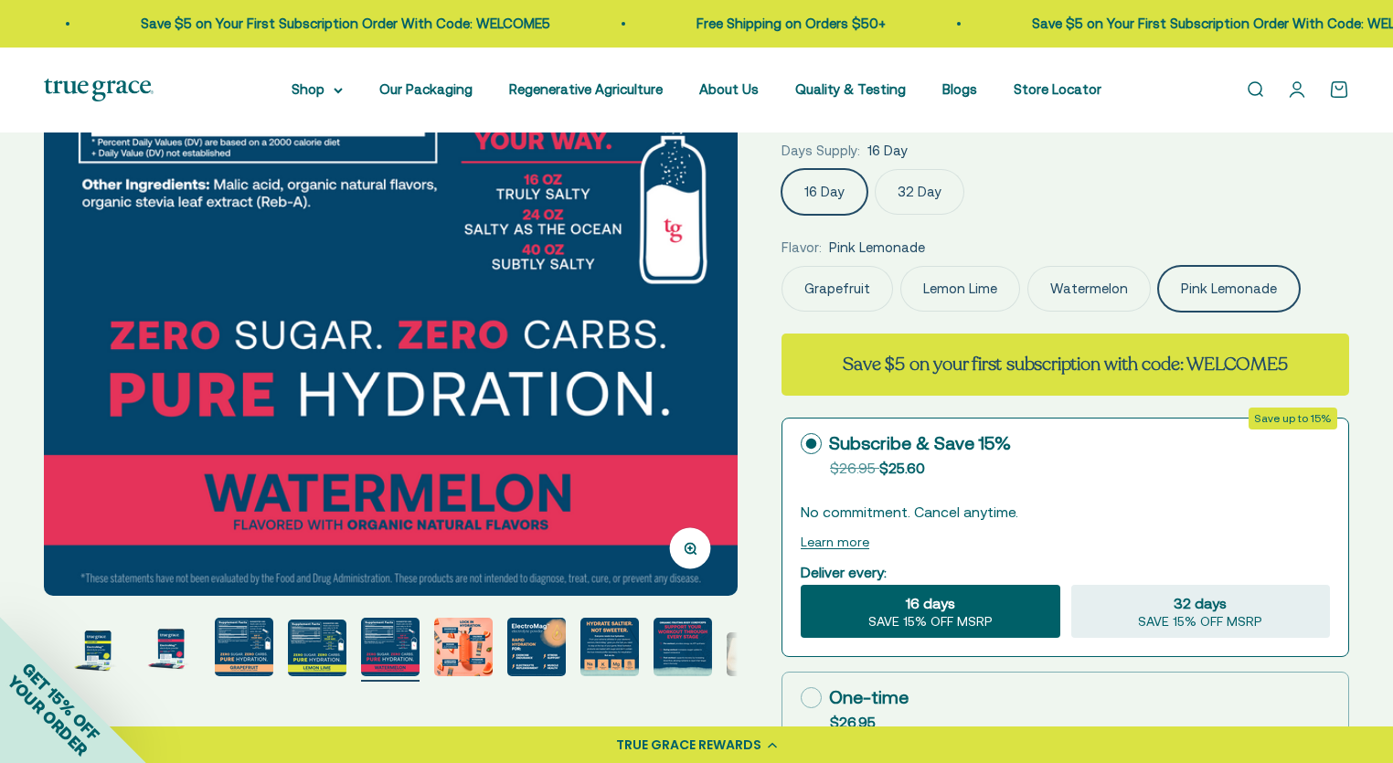
click at [323, 646] on img "Go to item 5" at bounding box center [317, 648] width 59 height 57
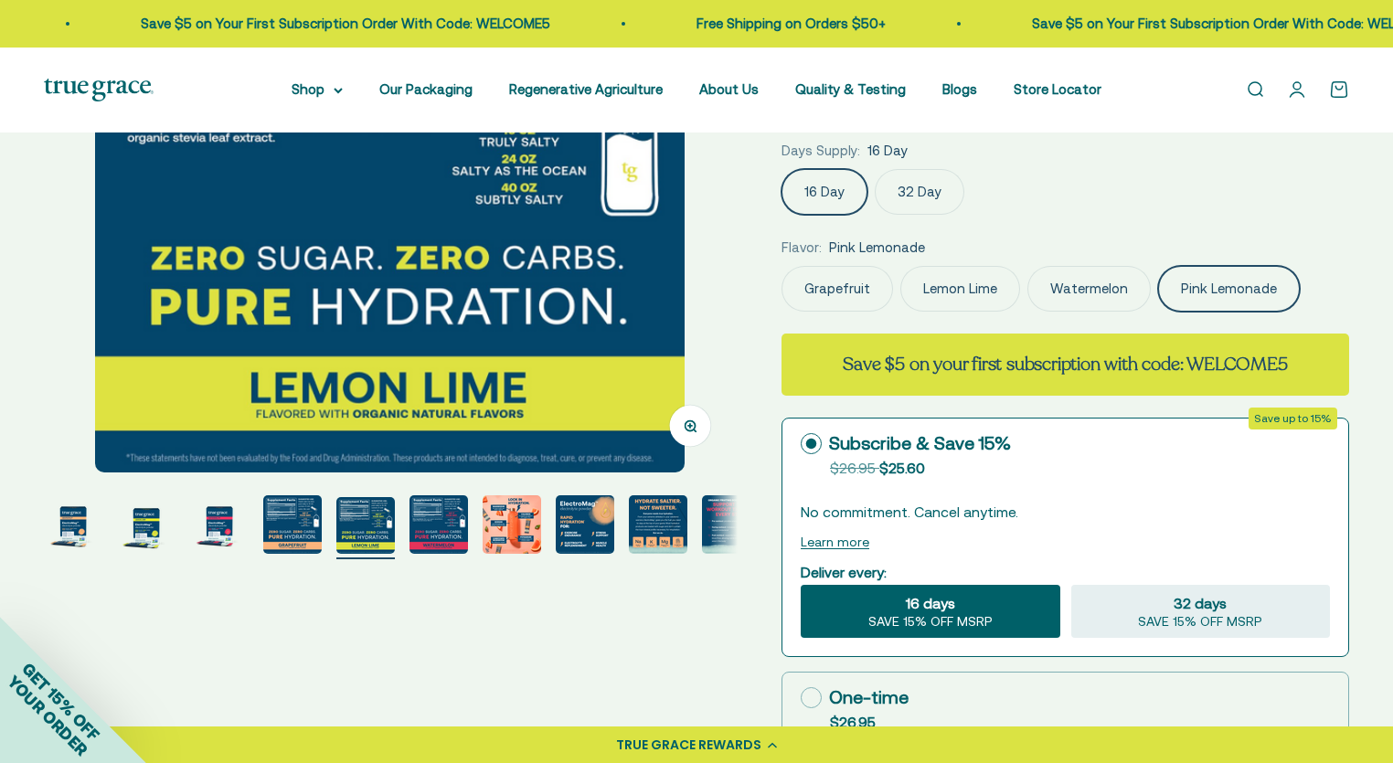
scroll to position [0, 0]
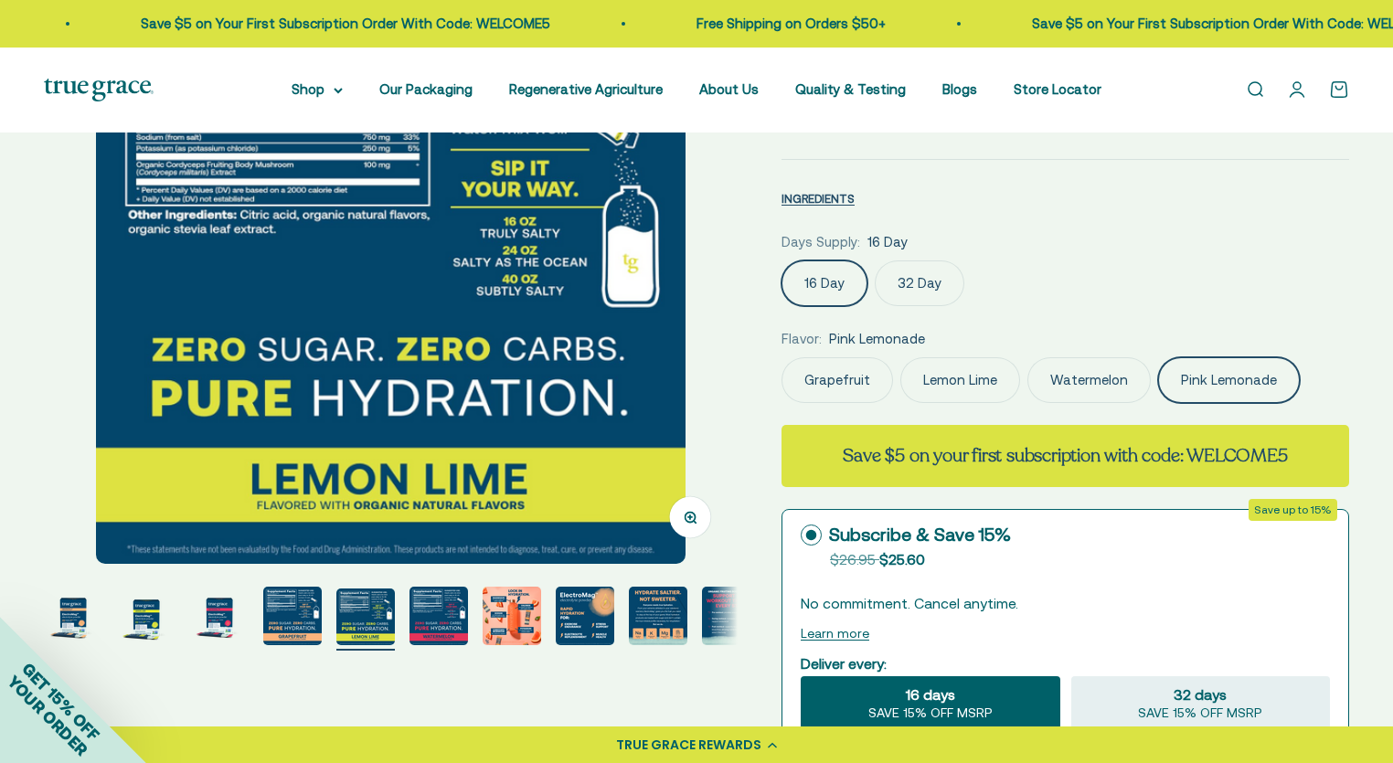
click at [293, 621] on img "Go to item 4" at bounding box center [292, 616] width 59 height 59
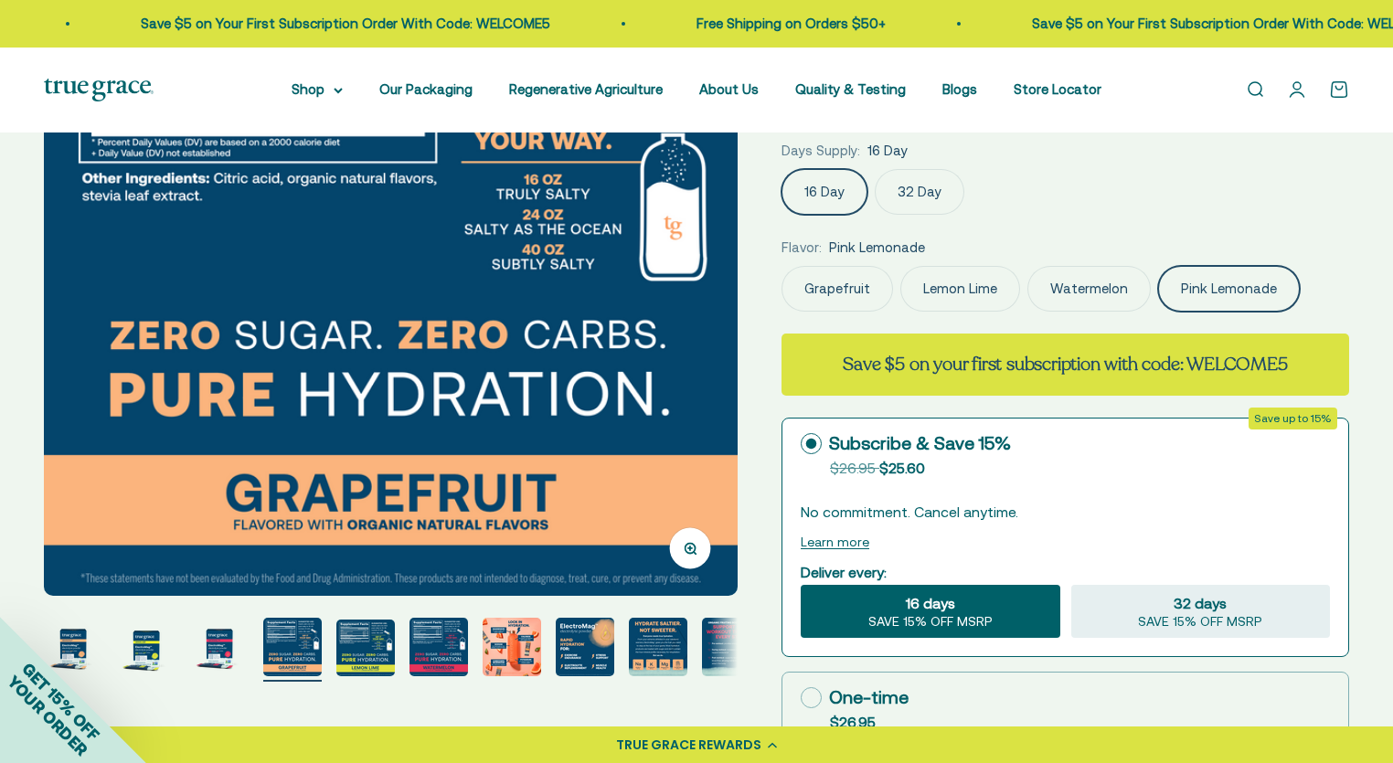
click at [726, 647] on img "Go to item 10" at bounding box center [731, 647] width 59 height 59
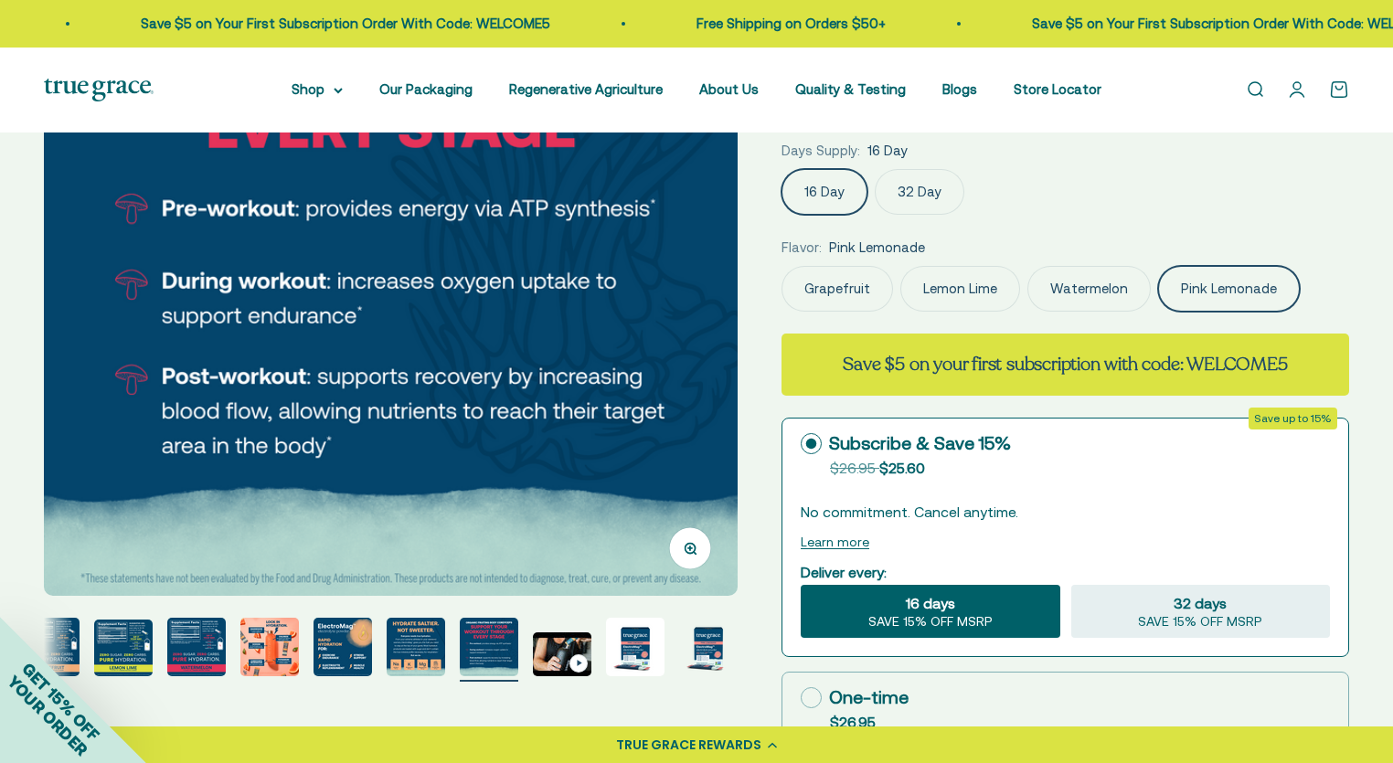
click at [714, 648] on img "Go to item 13" at bounding box center [708, 647] width 59 height 59
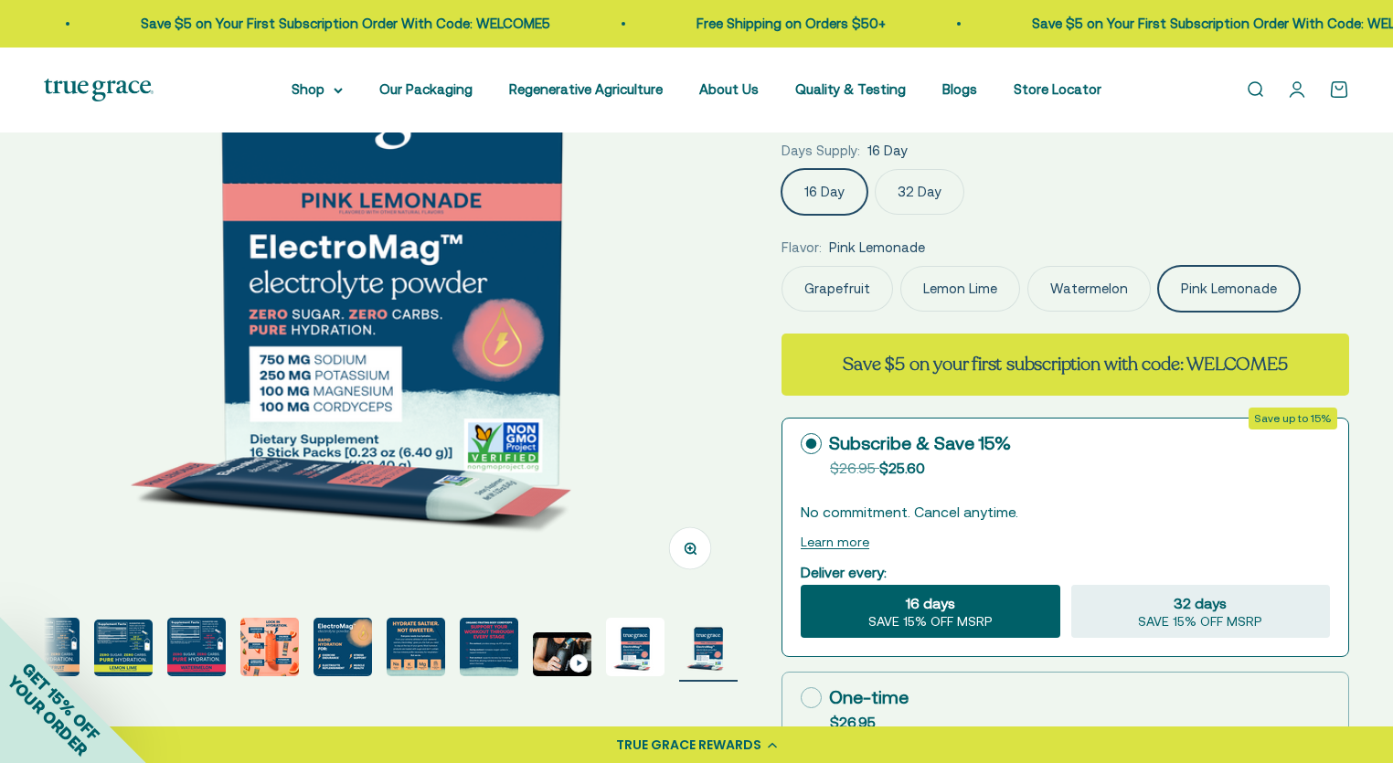
click at [715, 648] on img "Go to item 13" at bounding box center [708, 647] width 59 height 59
click at [712, 648] on img "Go to item 13" at bounding box center [708, 647] width 59 height 59
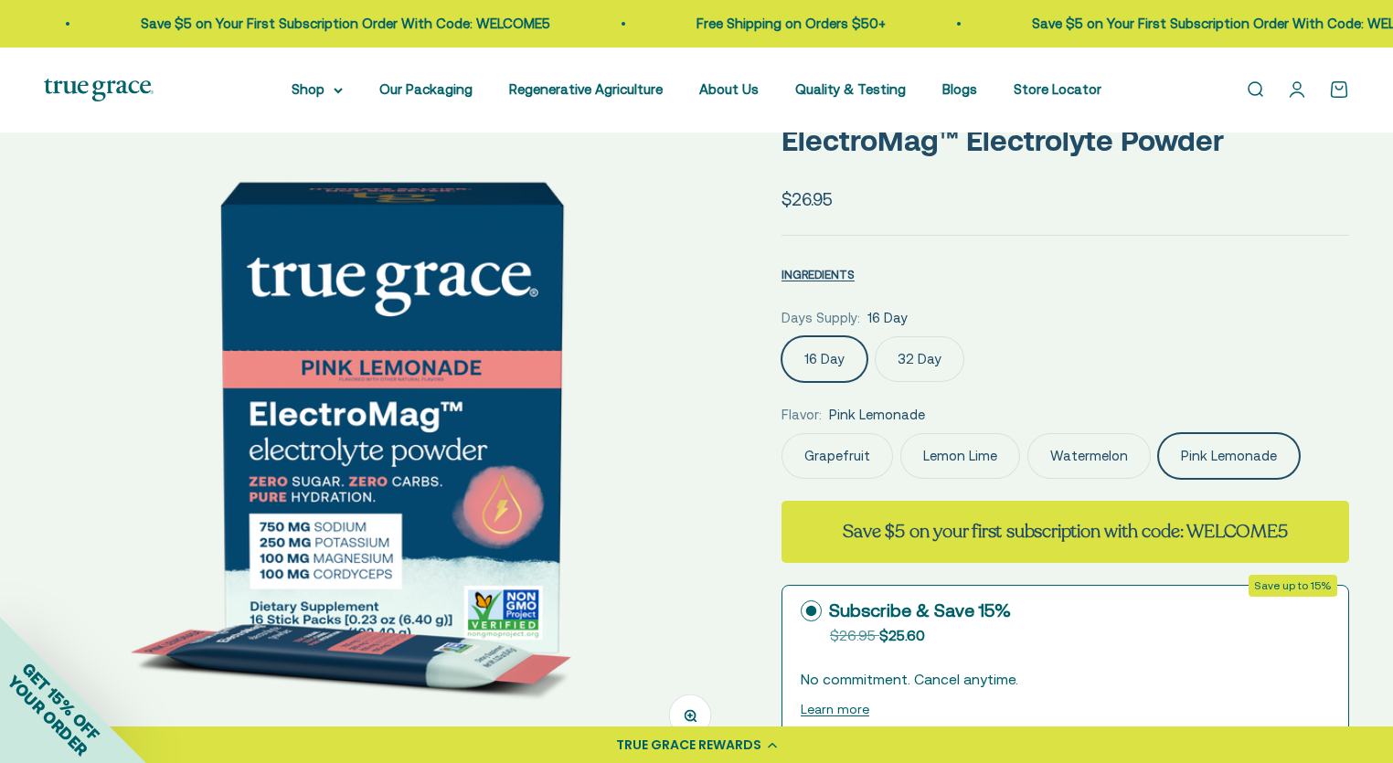
scroll to position [91, 0]
